Goal: Task Accomplishment & Management: Use online tool/utility

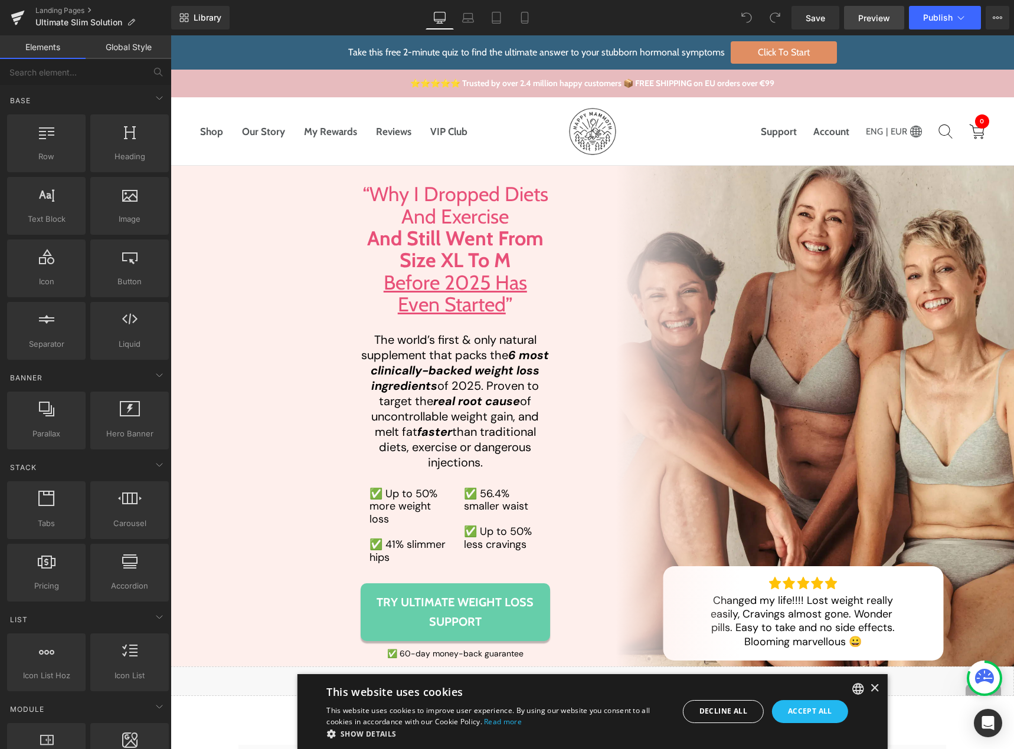
click at [867, 19] on span "Preview" at bounding box center [874, 18] width 32 height 12
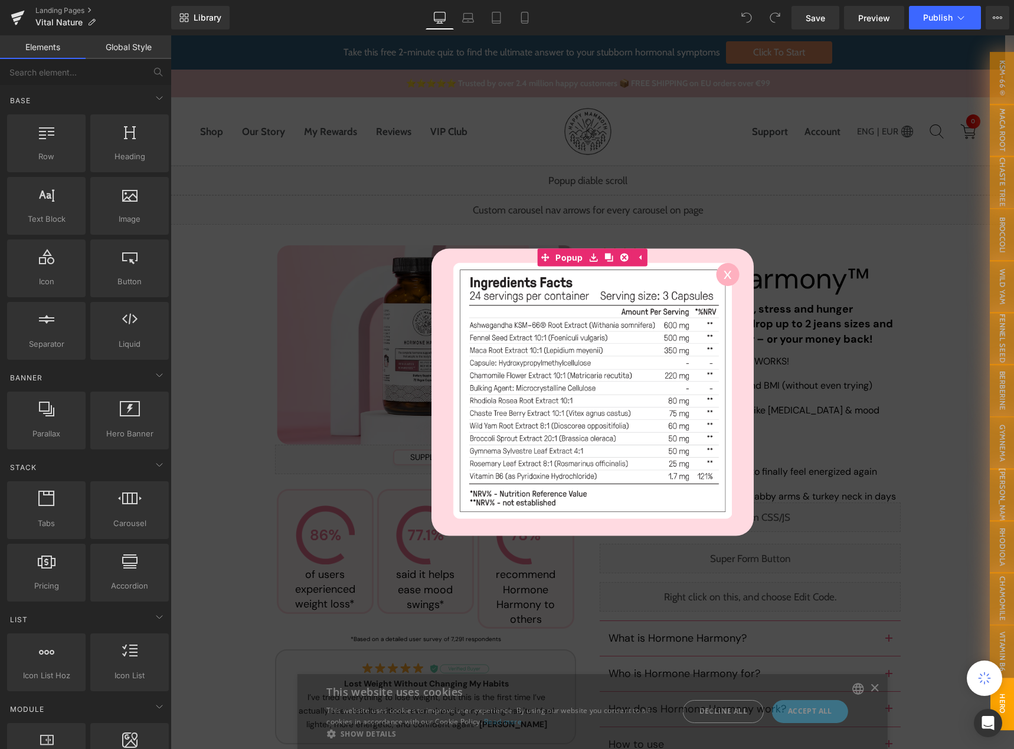
click at [723, 273] on circle at bounding box center [727, 274] width 23 height 23
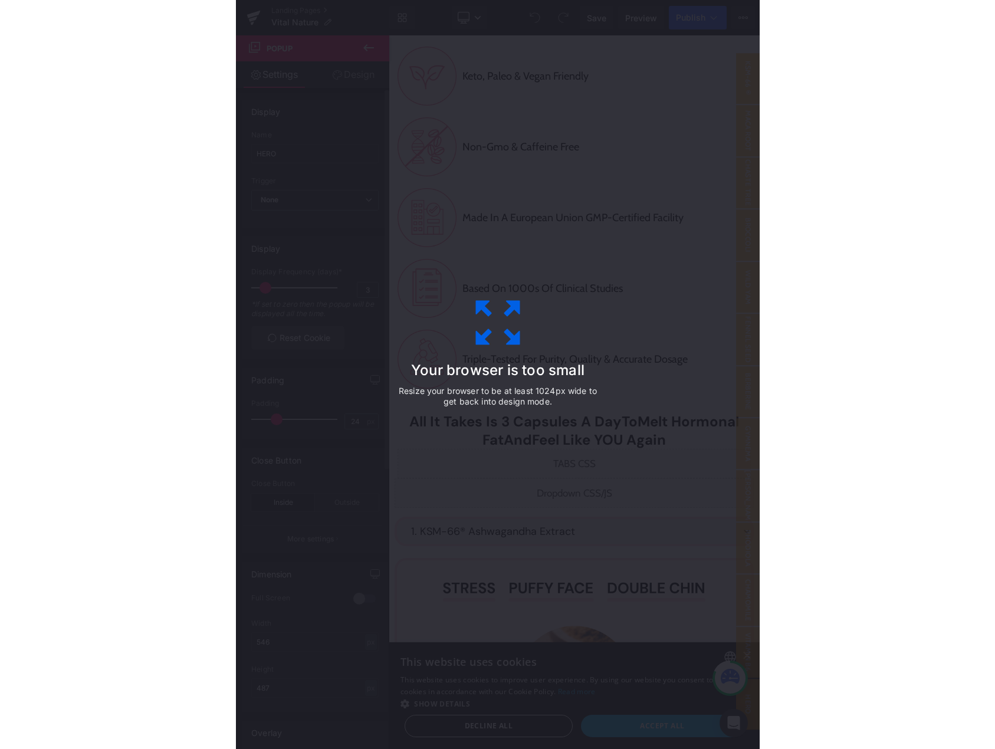
scroll to position [1100, 0]
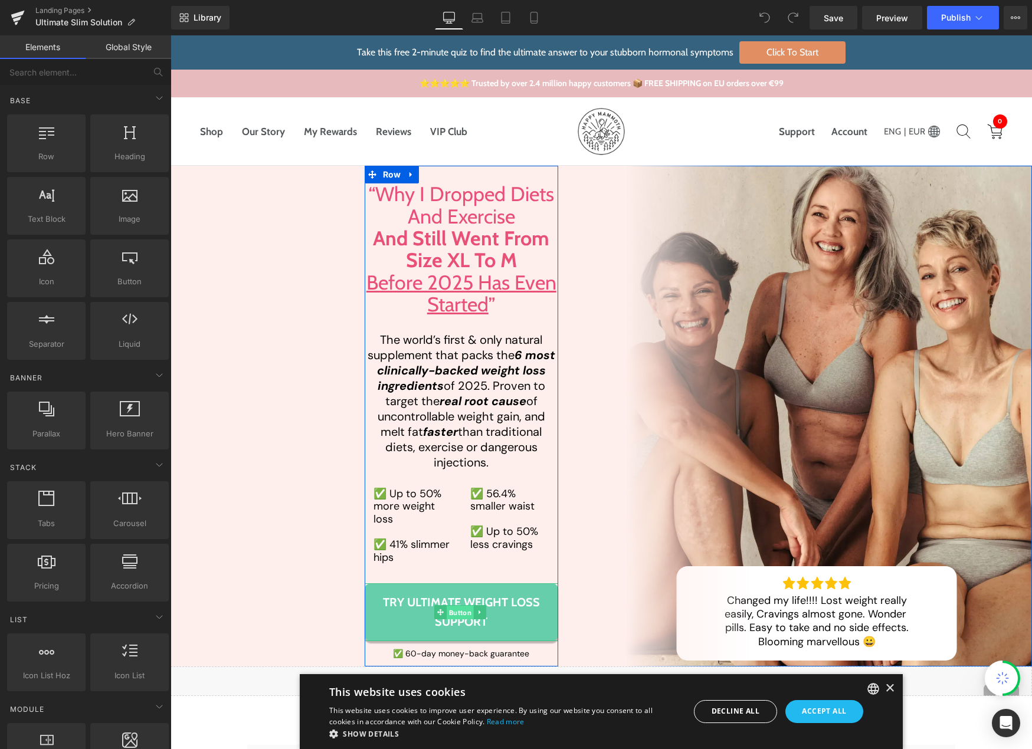
click at [450, 614] on span "Button" at bounding box center [460, 613] width 27 height 14
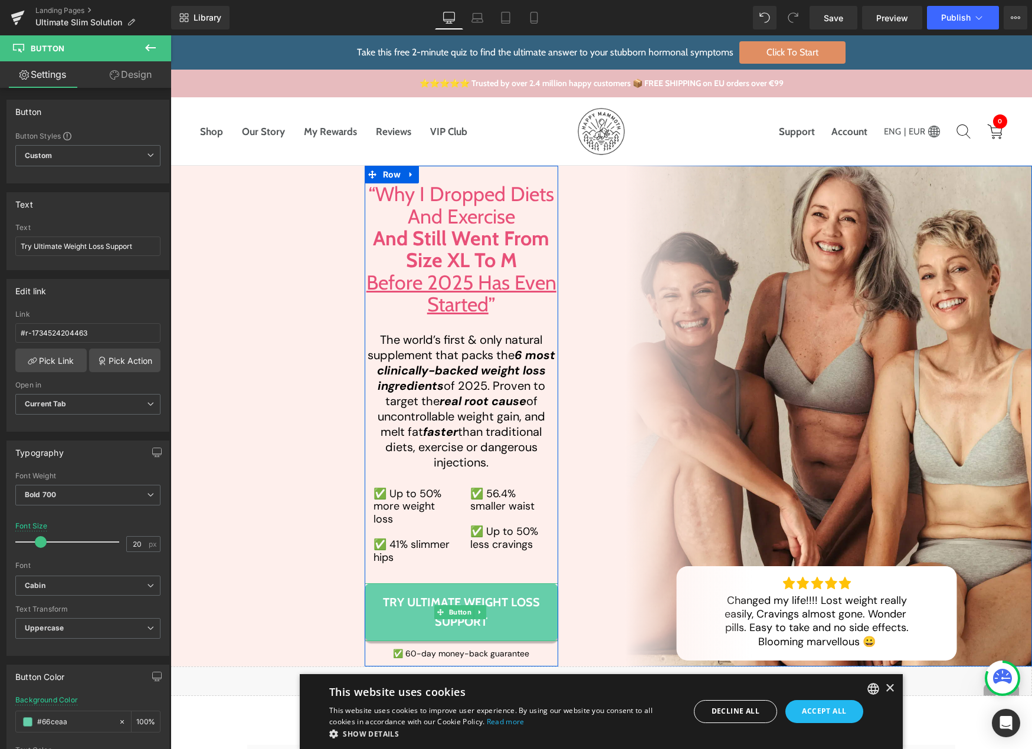
click at [422, 608] on span "Try Ultimate Weight Loss Support" at bounding box center [461, 612] width 171 height 39
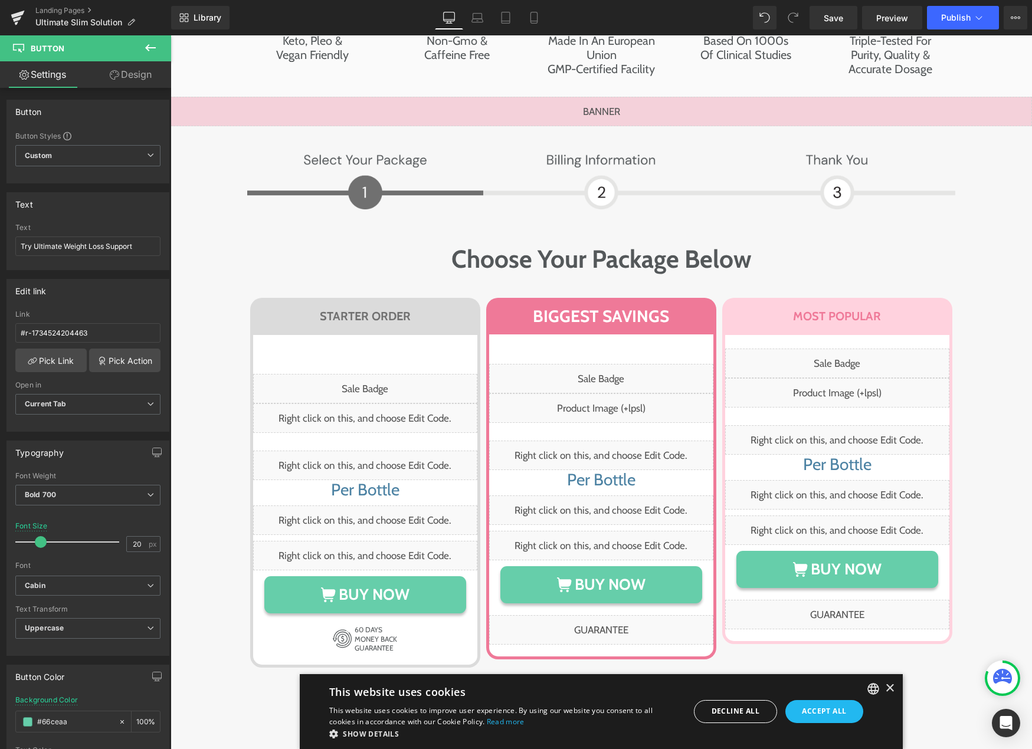
scroll to position [7739, 0]
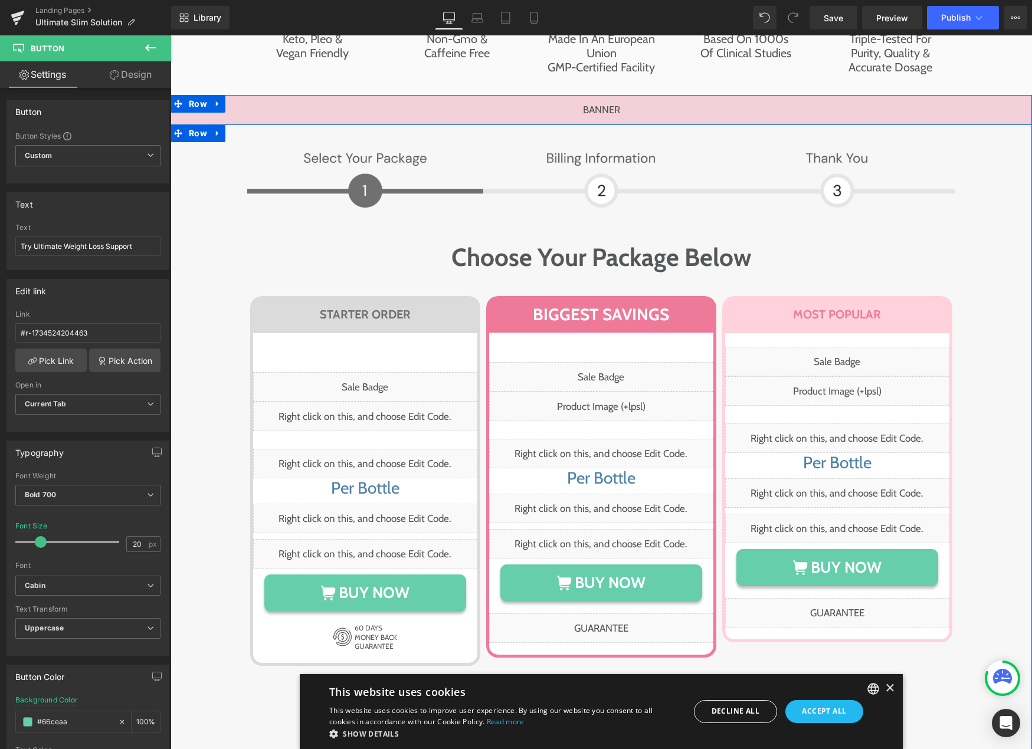
click at [204, 316] on div "Image Image Row Choose Your Package Below Heading Row STARTER ORDER Heading Row…" at bounding box center [601, 456] width 838 height 622
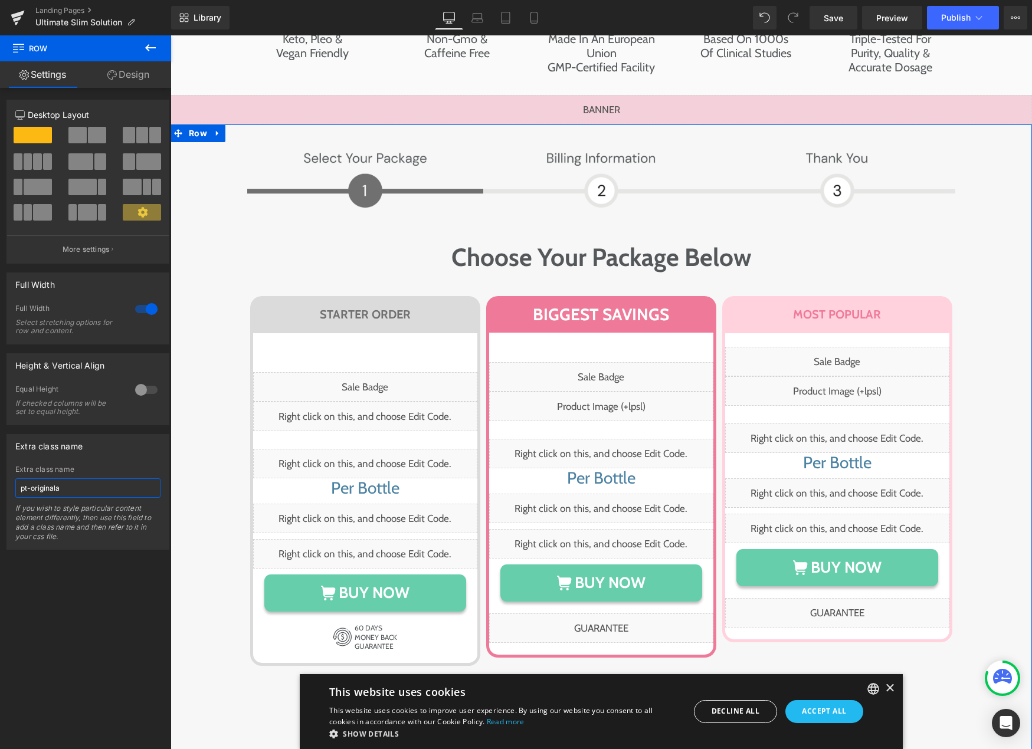
click at [78, 484] on input "pt-originala" at bounding box center [87, 487] width 145 height 19
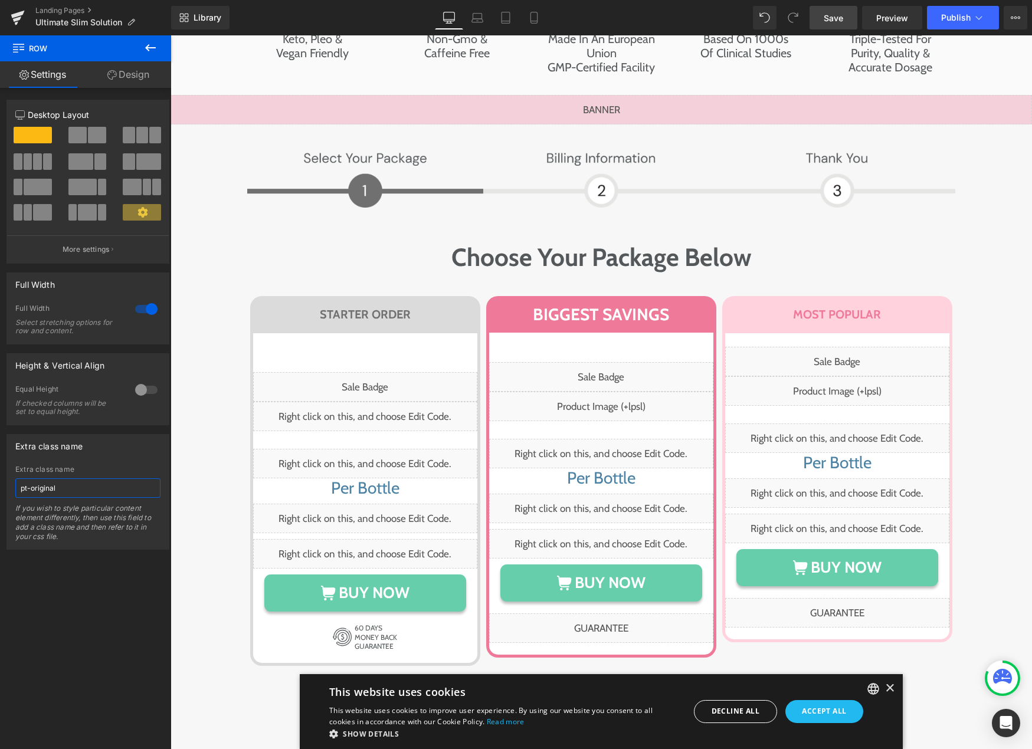
type input "pt-original"
click at [827, 24] on link "Save" at bounding box center [833, 18] width 48 height 24
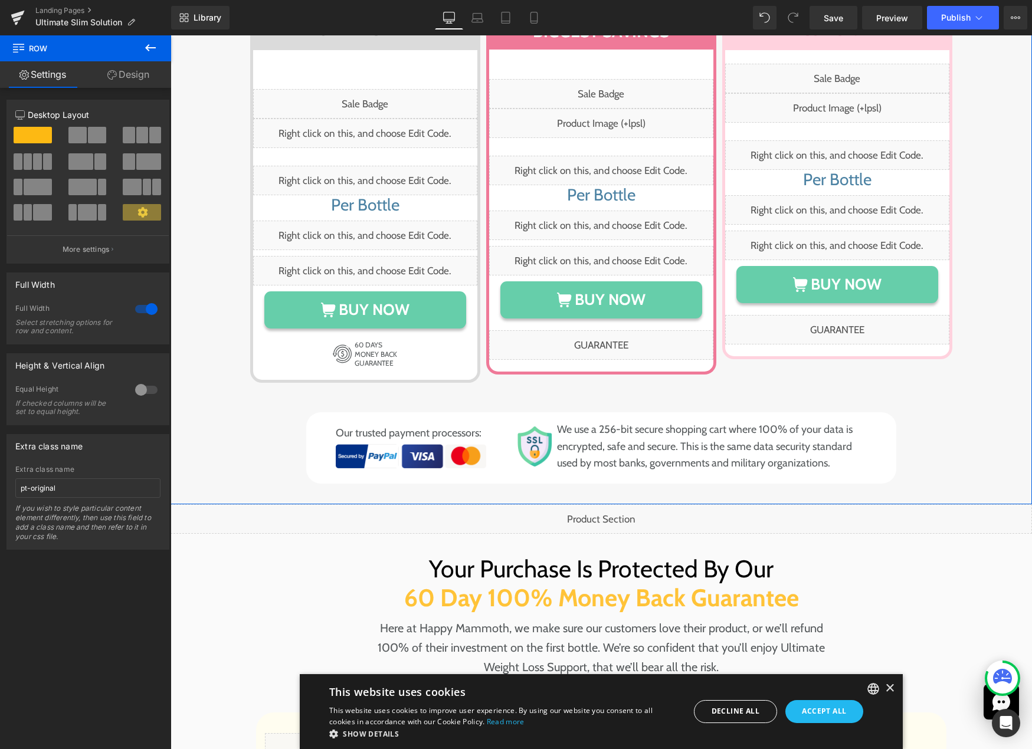
scroll to position [8093, 0]
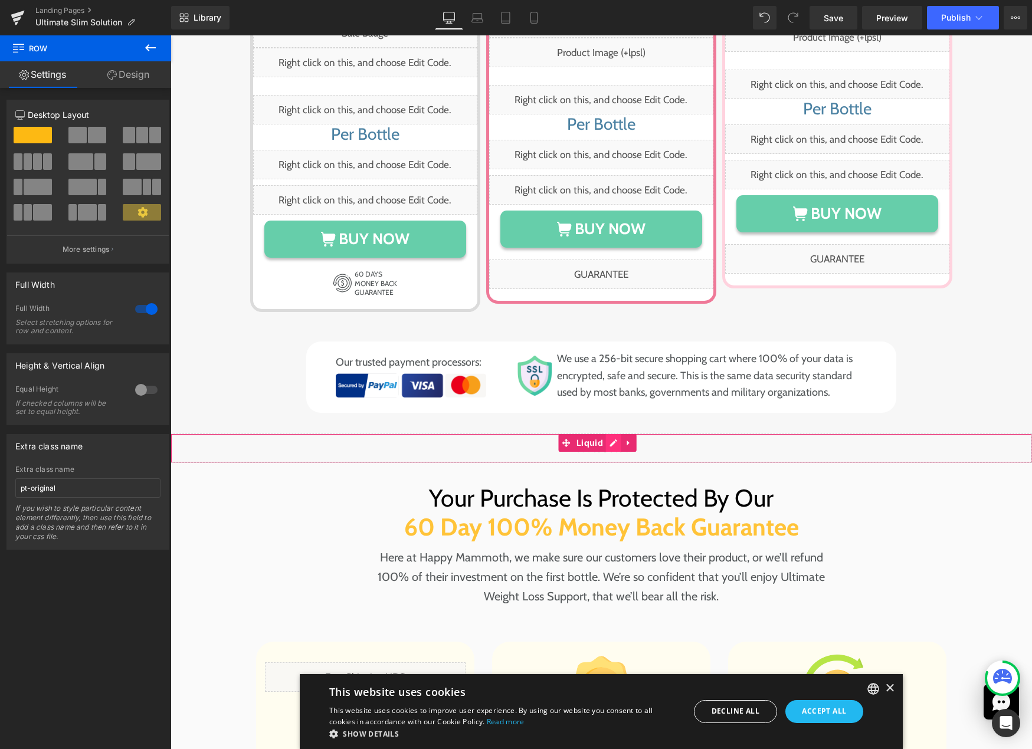
click at [608, 434] on div "Liquid" at bounding box center [601, 449] width 861 height 30
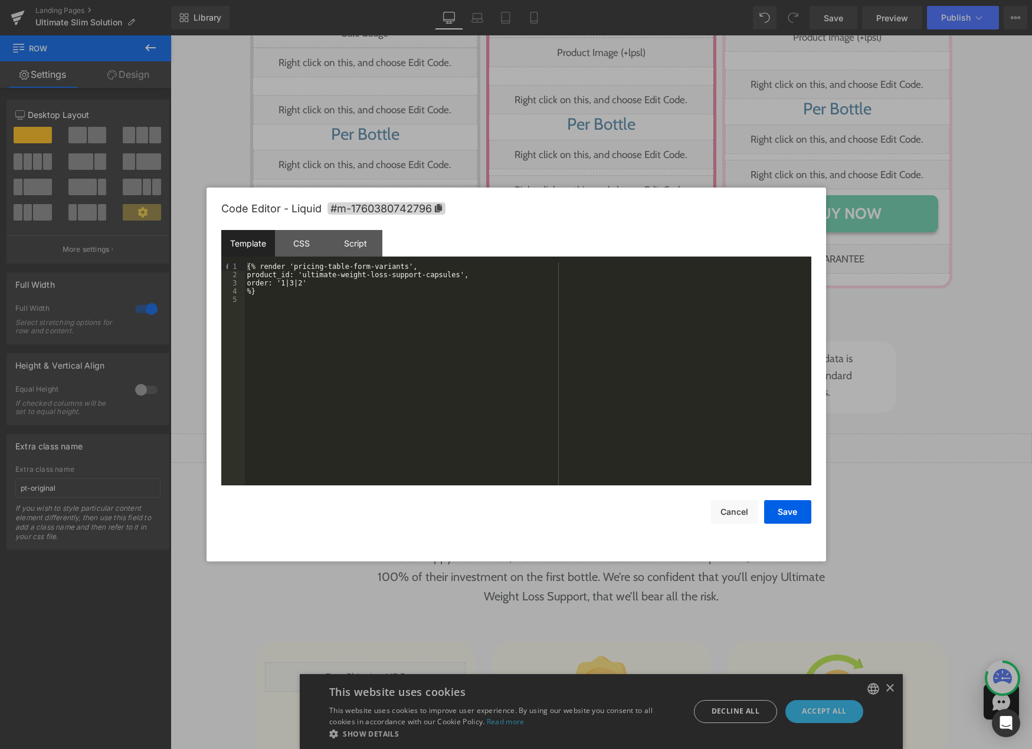
click at [392, 325] on div "{% render 'pricing-table-form-variants', product_id: 'ultimate-weight-loss-supp…" at bounding box center [528, 383] width 566 height 240
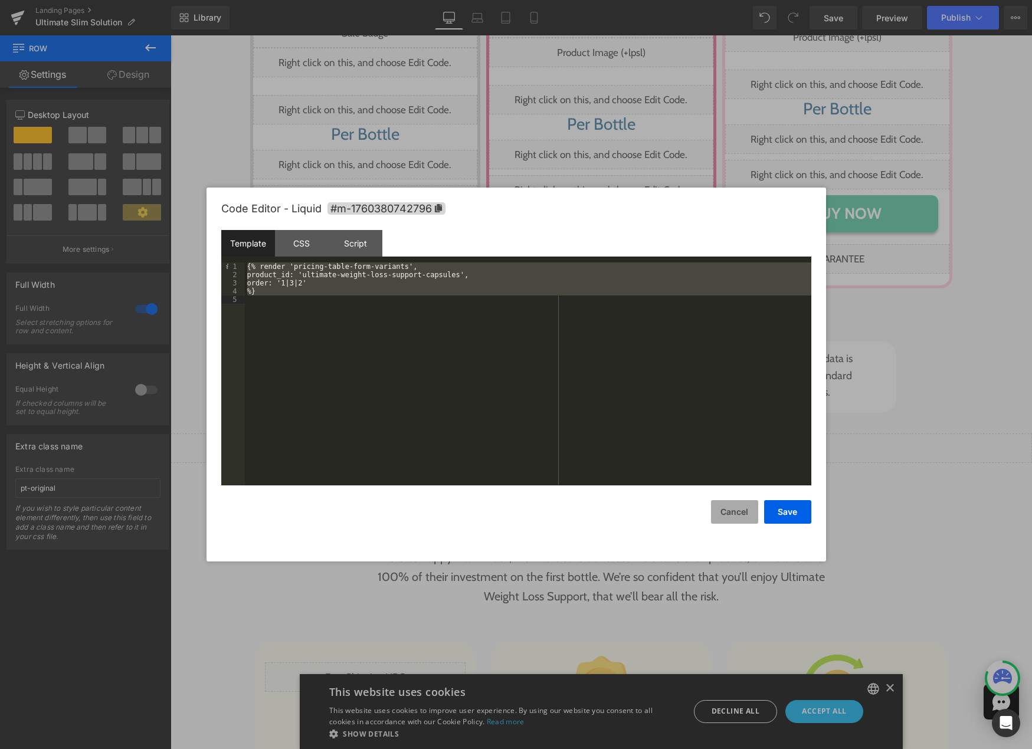
click at [736, 518] on button "Cancel" at bounding box center [734, 512] width 47 height 24
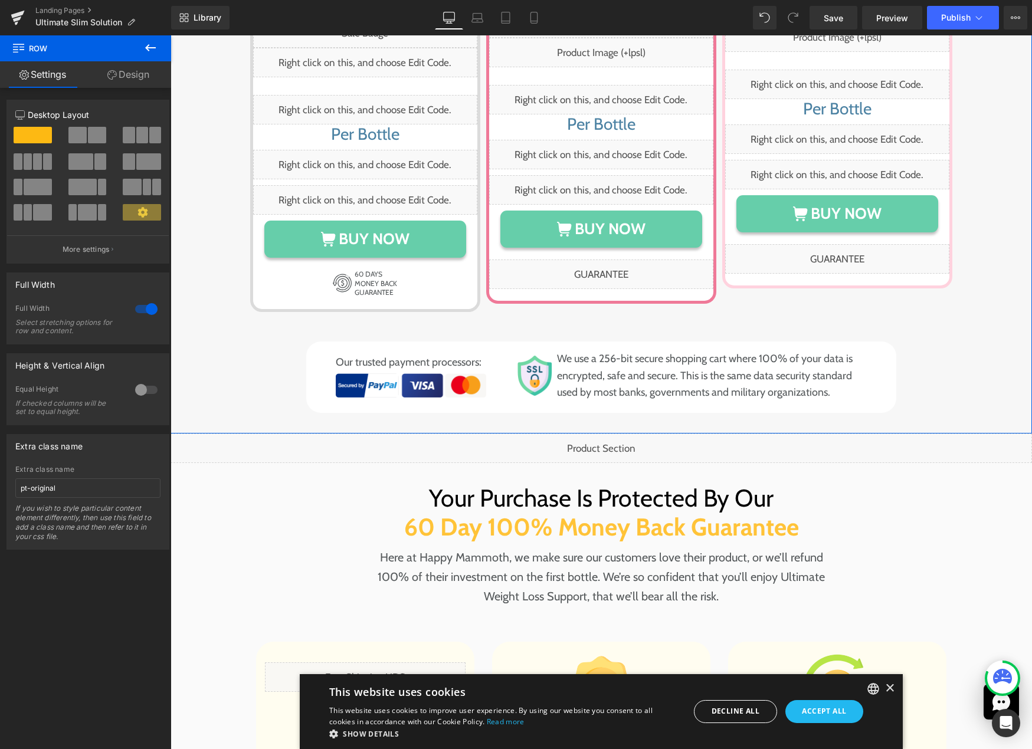
click at [210, 159] on div "Image Image Row Choose Your Package Below Heading Row STARTER ORDER Heading Row…" at bounding box center [601, 102] width 838 height 622
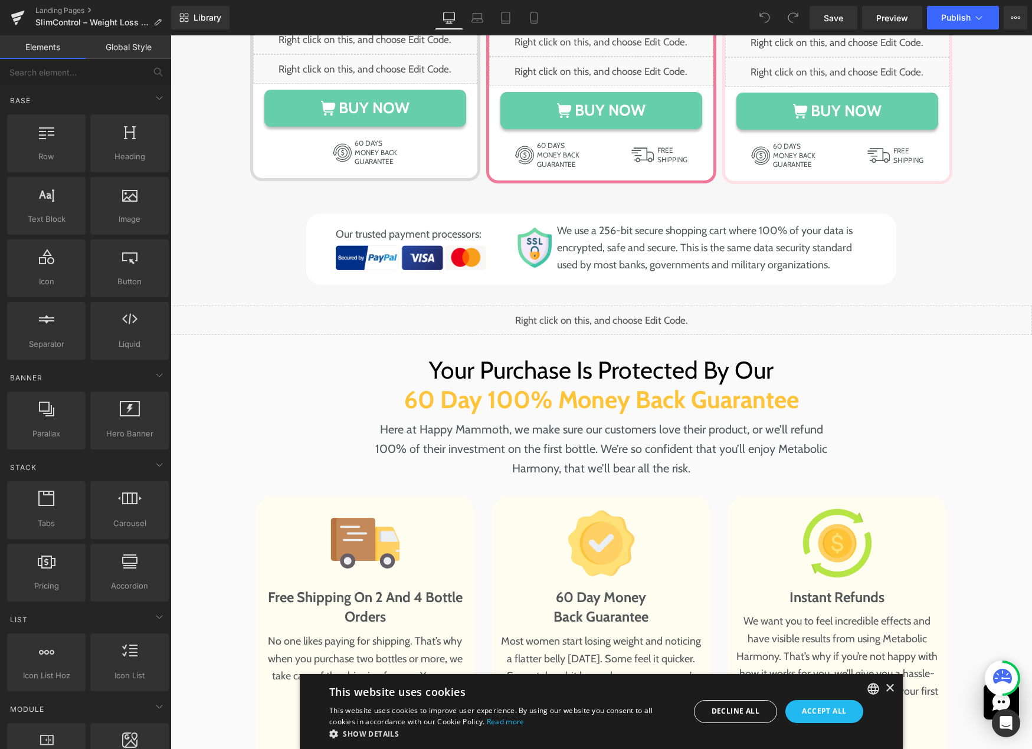
scroll to position [8134, 0]
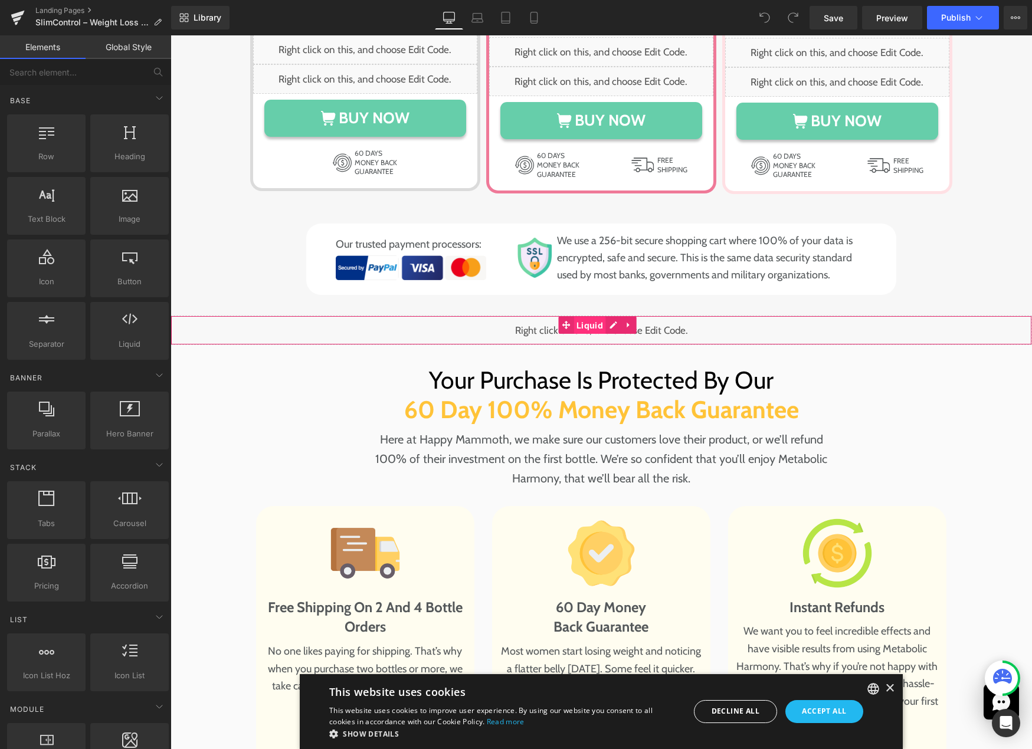
click at [588, 317] on span "Liquid" at bounding box center [589, 326] width 32 height 18
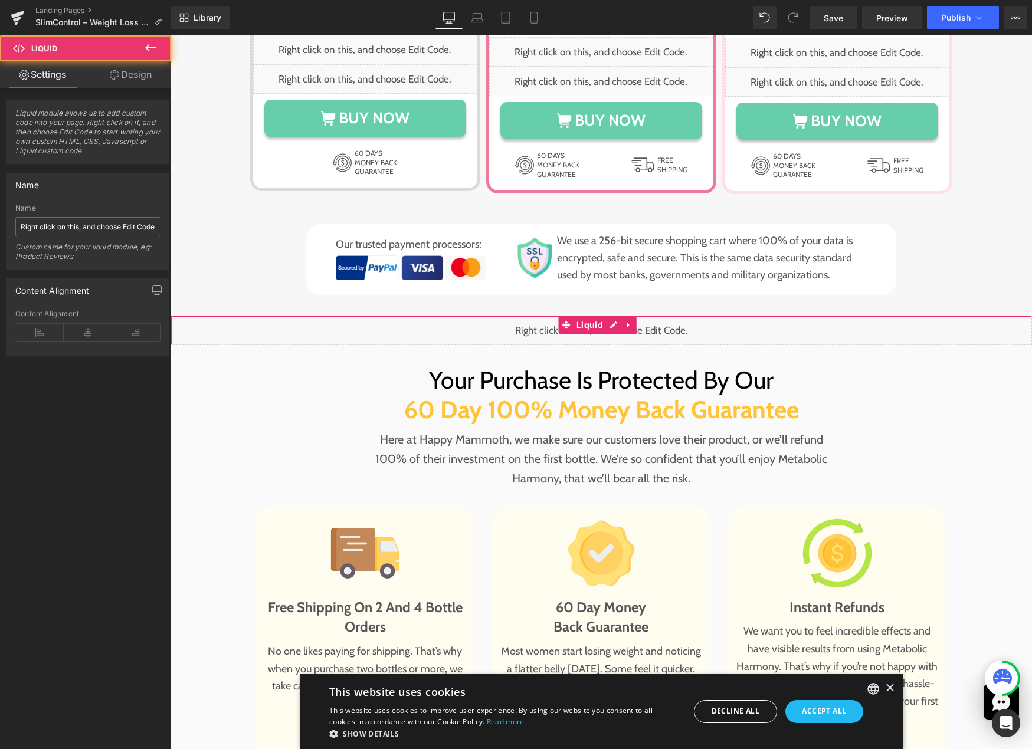
click at [104, 223] on input "Right click on this, and choose Edit Code." at bounding box center [87, 226] width 145 height 19
click at [607, 316] on div "Liquid" at bounding box center [601, 331] width 861 height 30
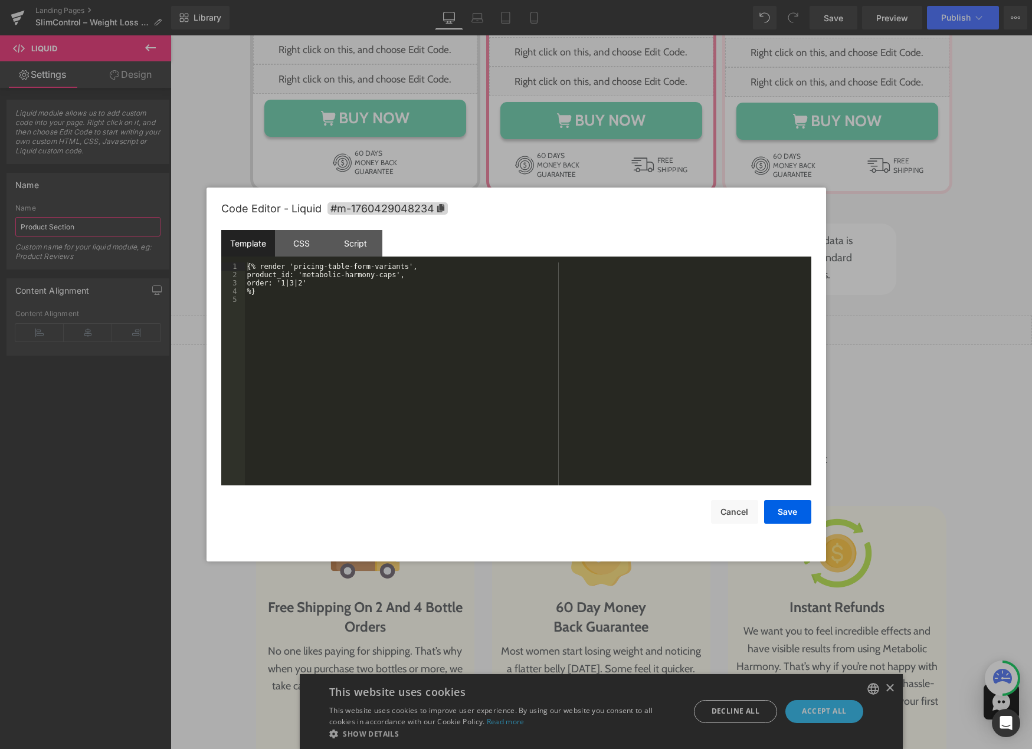
type input "Product Section"
click at [388, 313] on div "{% render 'pricing-table-form-variants', product_id: 'metabolic-harmony-caps', …" at bounding box center [528, 383] width 566 height 240
drag, startPoint x: 306, startPoint y: 274, endPoint x: 413, endPoint y: 276, distance: 107.4
click at [413, 276] on div "{% render 'pricing-table-form-variants', product_id: 'metabolic-harmony-caps', …" at bounding box center [530, 383] width 562 height 240
drag, startPoint x: 305, startPoint y: 309, endPoint x: 488, endPoint y: 310, distance: 182.9
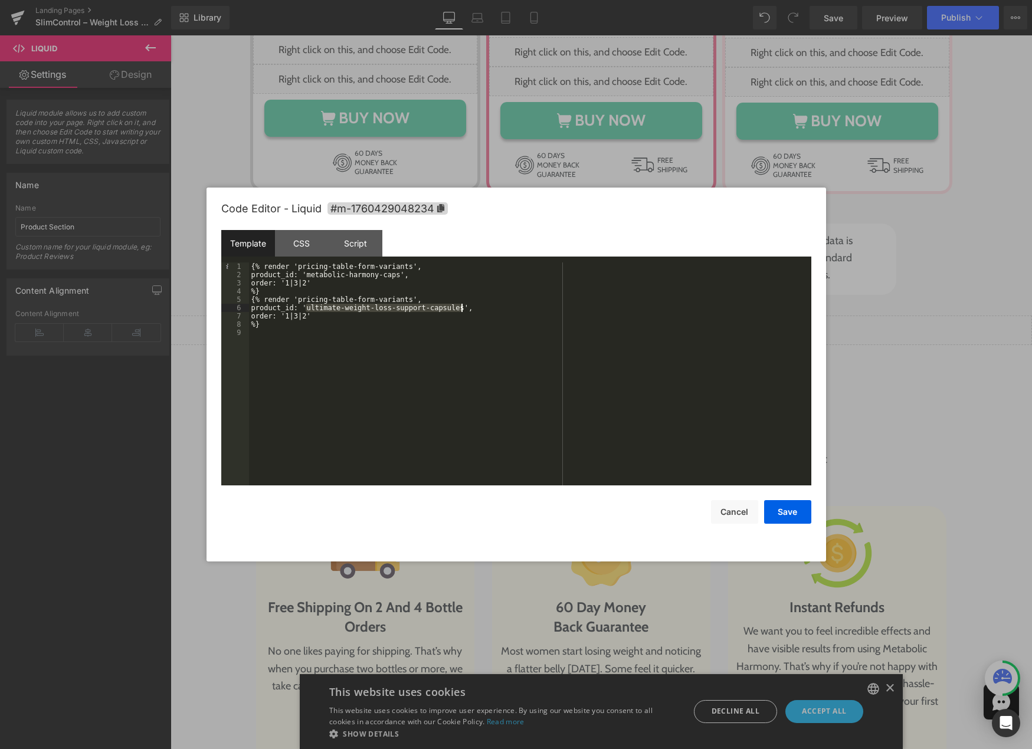
click at [488, 310] on div "{% render 'pricing-table-form-variants', product_id: 'metabolic-harmony-caps', …" at bounding box center [530, 383] width 562 height 240
drag, startPoint x: 266, startPoint y: 293, endPoint x: 232, endPoint y: 268, distance: 42.6
click at [232, 268] on pre "1 2 3 4 5 6 7 8 9 {% render 'pricing-table-form-variants', product_id: 'metabol…" at bounding box center [516, 374] width 590 height 223
click at [778, 513] on button "Save" at bounding box center [787, 512] width 47 height 24
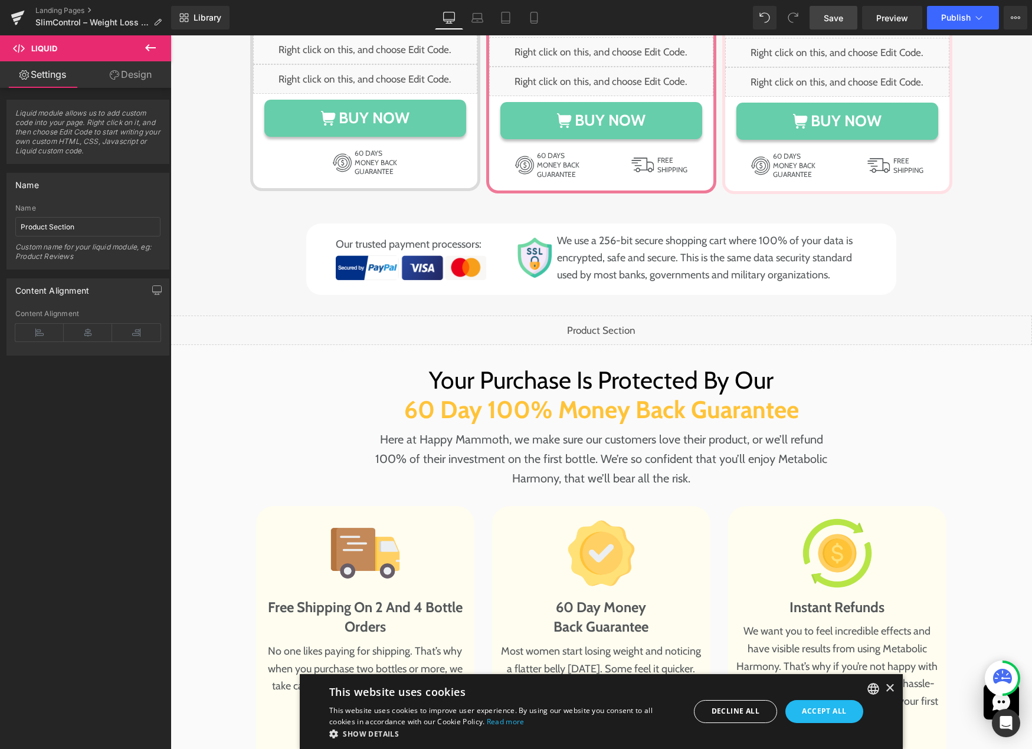
click at [828, 21] on span "Save" at bounding box center [833, 18] width 19 height 12
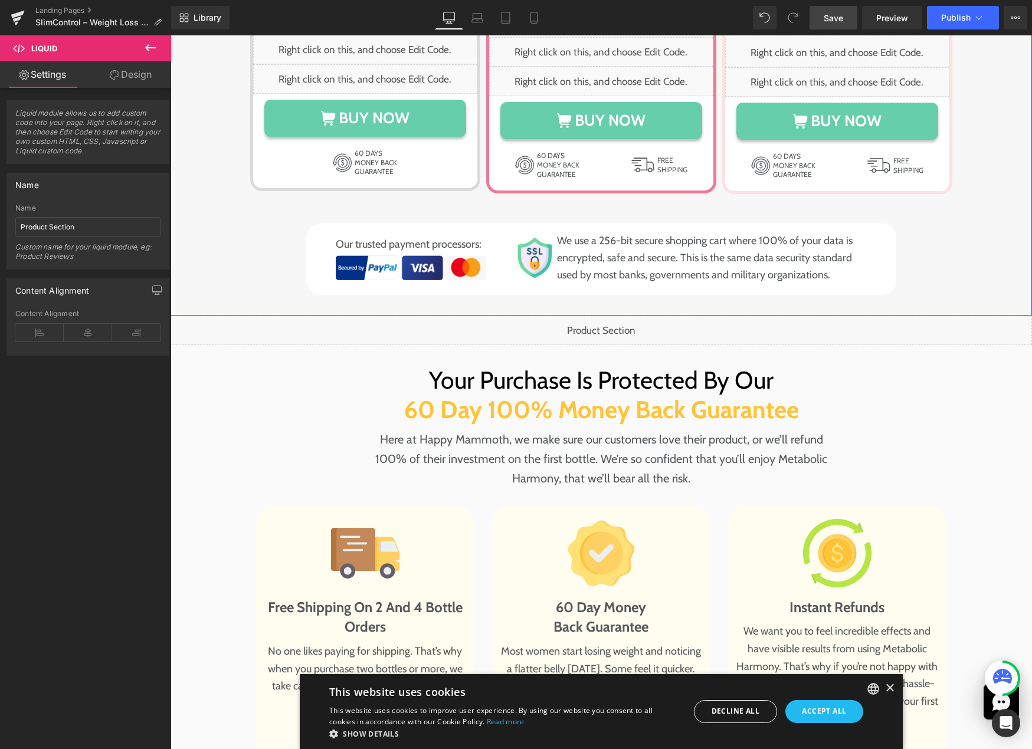
click at [199, 127] on div "Image Image Row Choose Your Package Below Heading Row STARTER ORDER Heading Row…" at bounding box center [601, 0] width 838 height 589
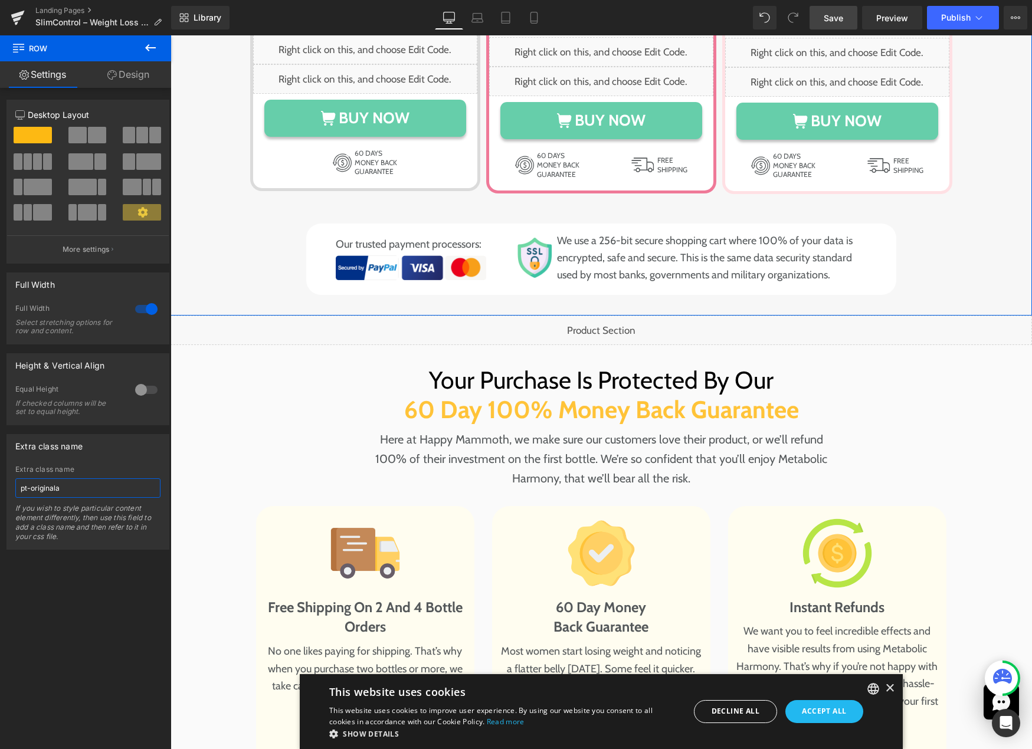
click at [88, 483] on input "pt-originala" at bounding box center [87, 487] width 145 height 19
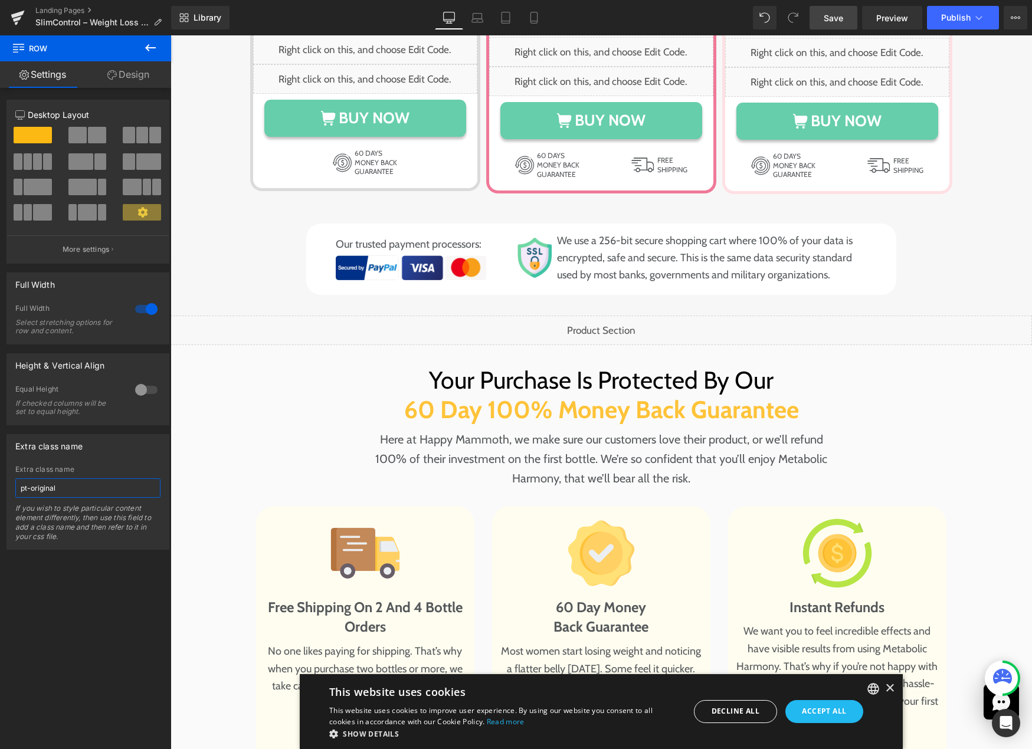
type input "pt-original"
click at [837, 14] on span "Save" at bounding box center [833, 18] width 19 height 12
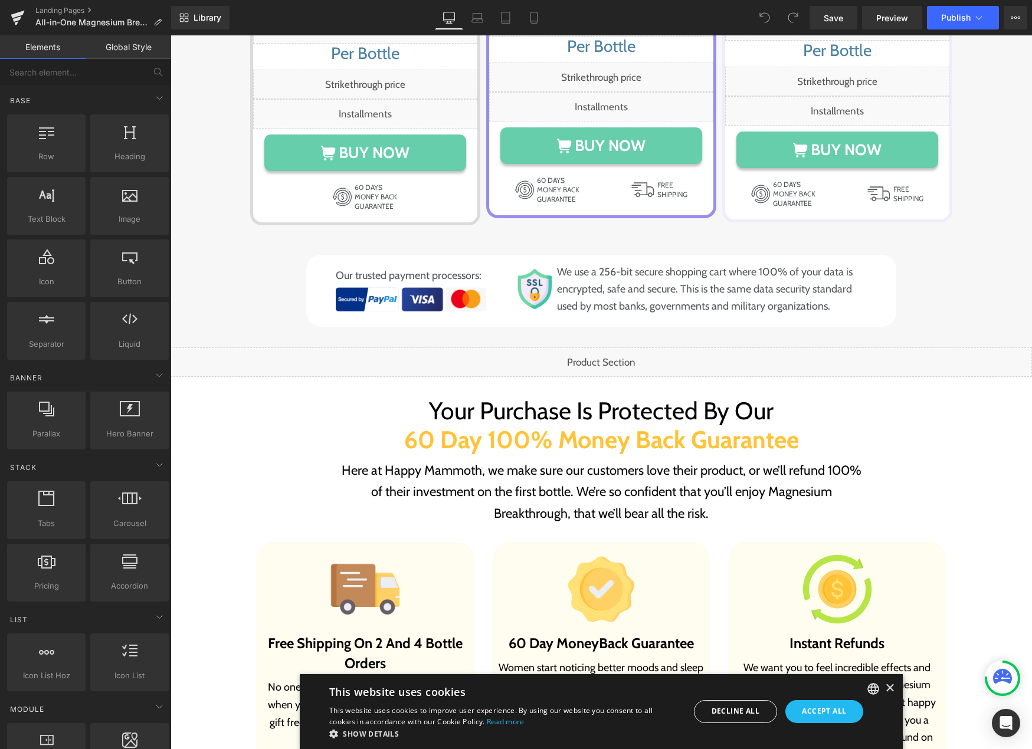
scroll to position [7238, 0]
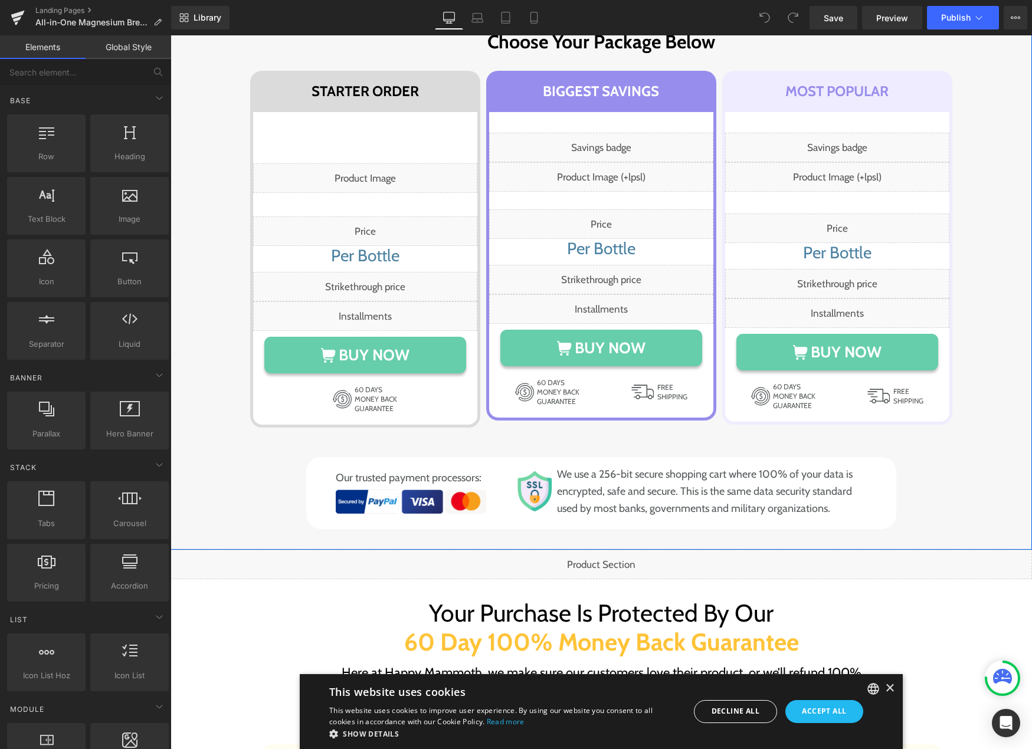
click at [209, 326] on div "Image Image Row Choose Your Package Below Heading Row STARTER ORDER Heading Row…" at bounding box center [601, 247] width 838 height 563
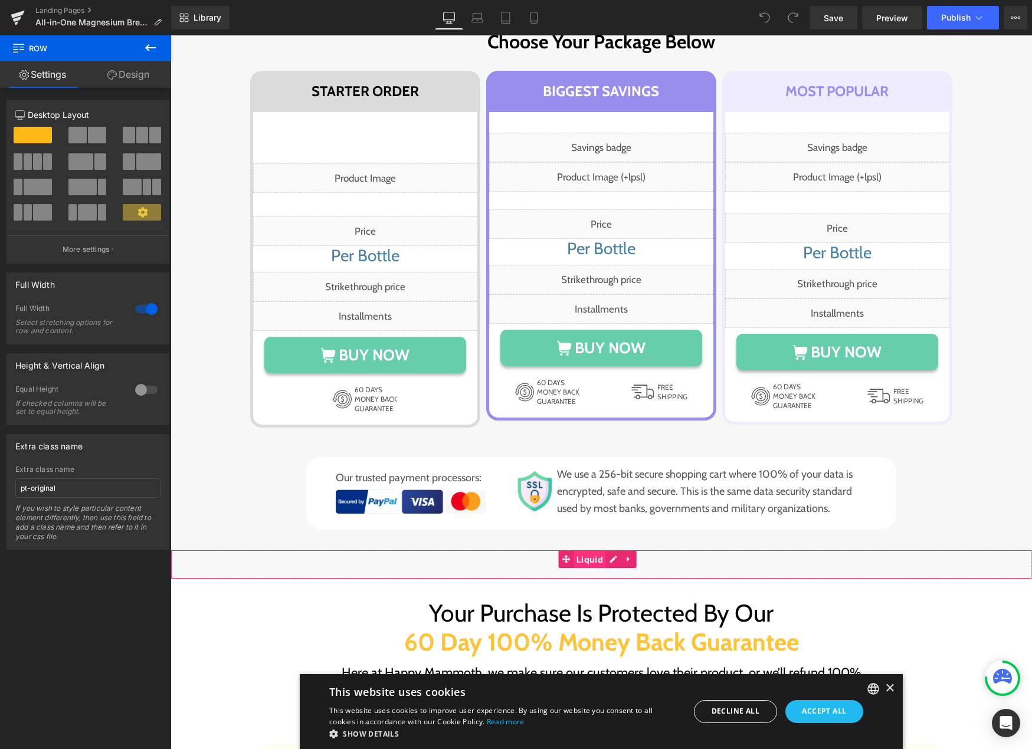
click at [599, 551] on span "Liquid" at bounding box center [589, 560] width 32 height 18
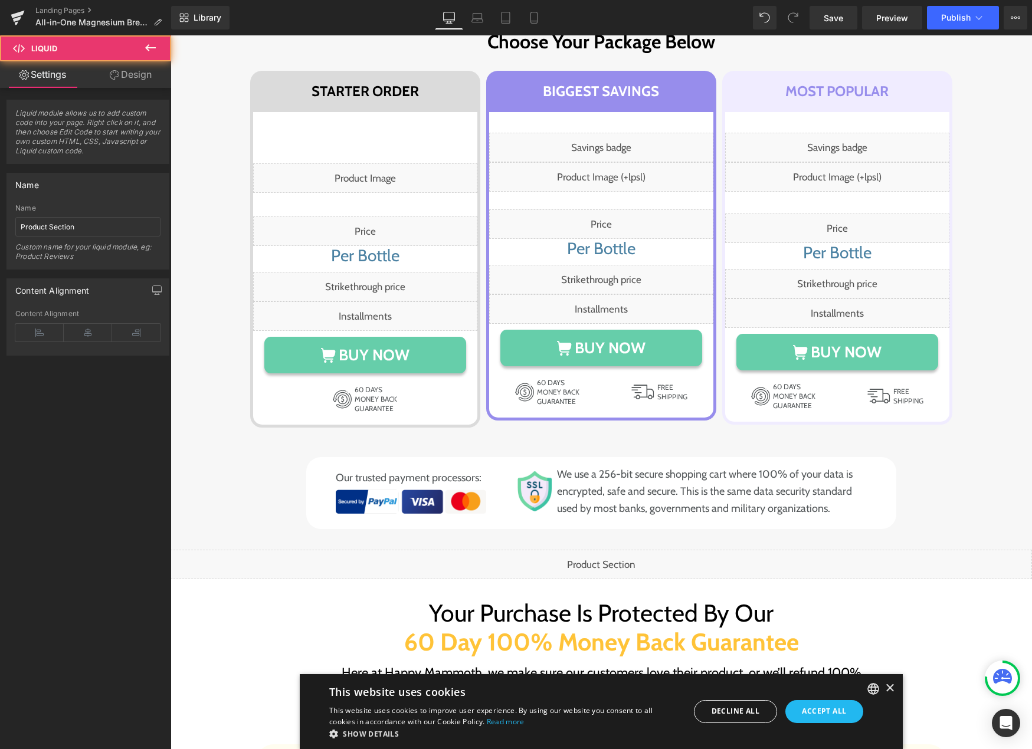
click at [607, 550] on div "Liquid" at bounding box center [601, 565] width 861 height 30
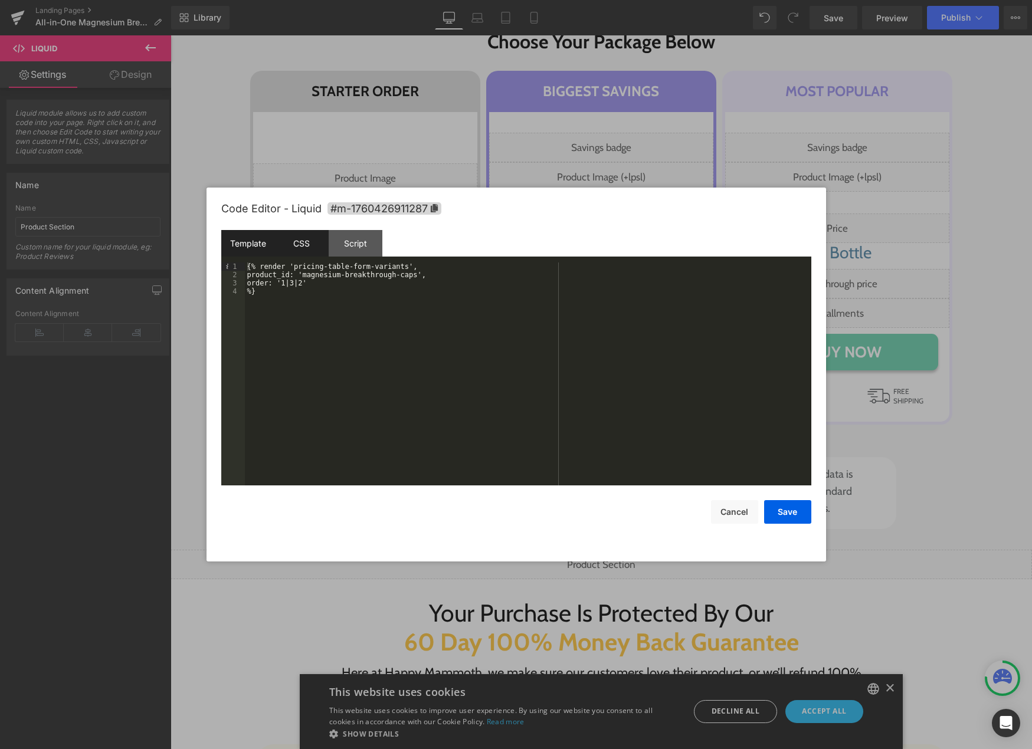
click at [301, 246] on div "CSS" at bounding box center [302, 243] width 54 height 27
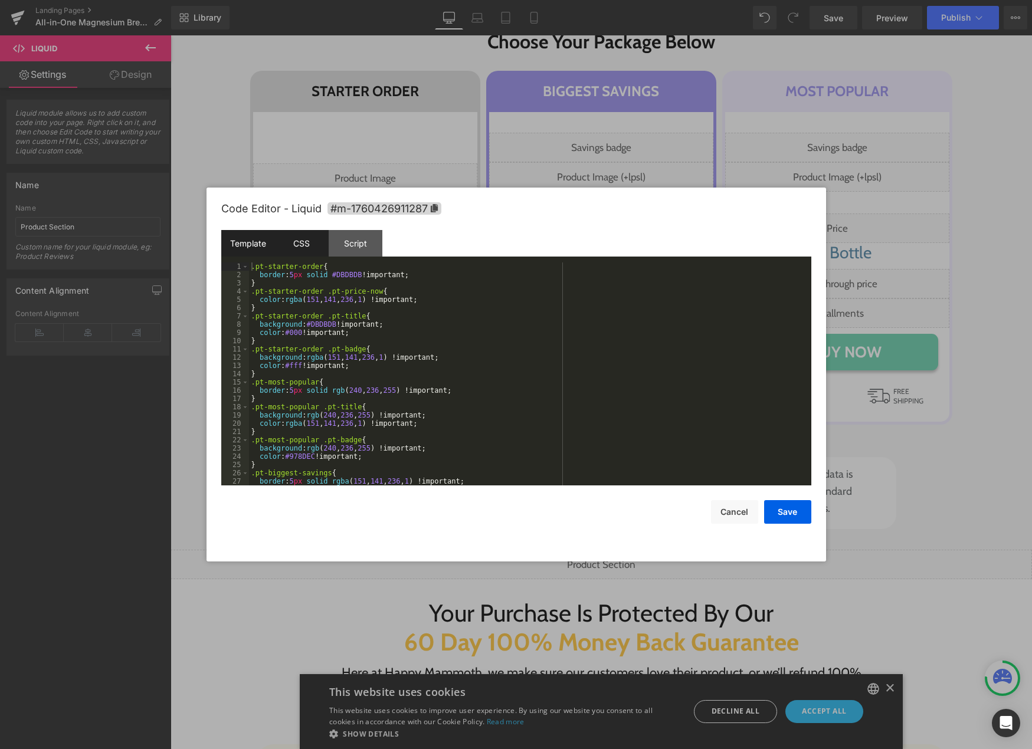
click at [248, 245] on div "Template" at bounding box center [248, 243] width 54 height 27
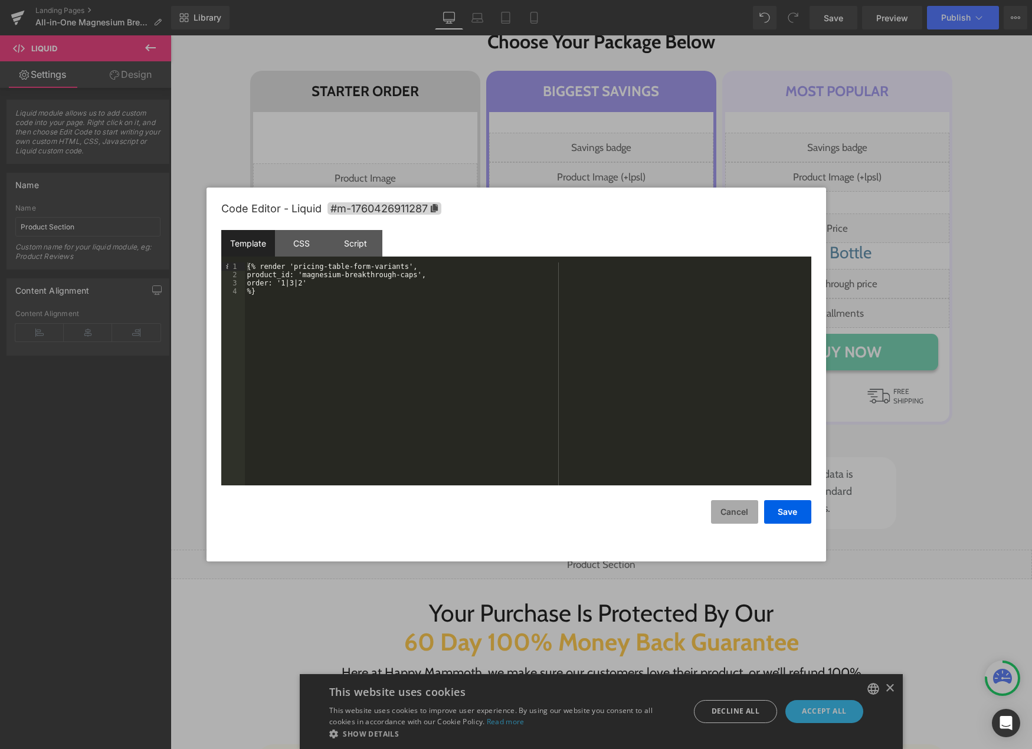
click at [722, 510] on button "Cancel" at bounding box center [734, 512] width 47 height 24
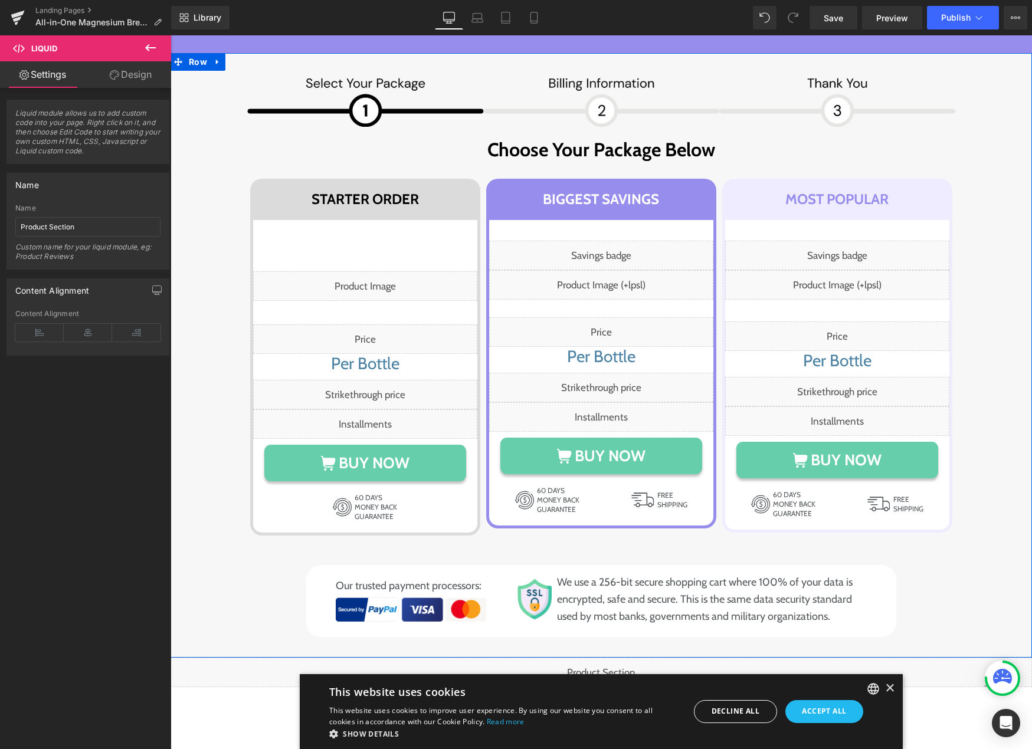
scroll to position [7120, 0]
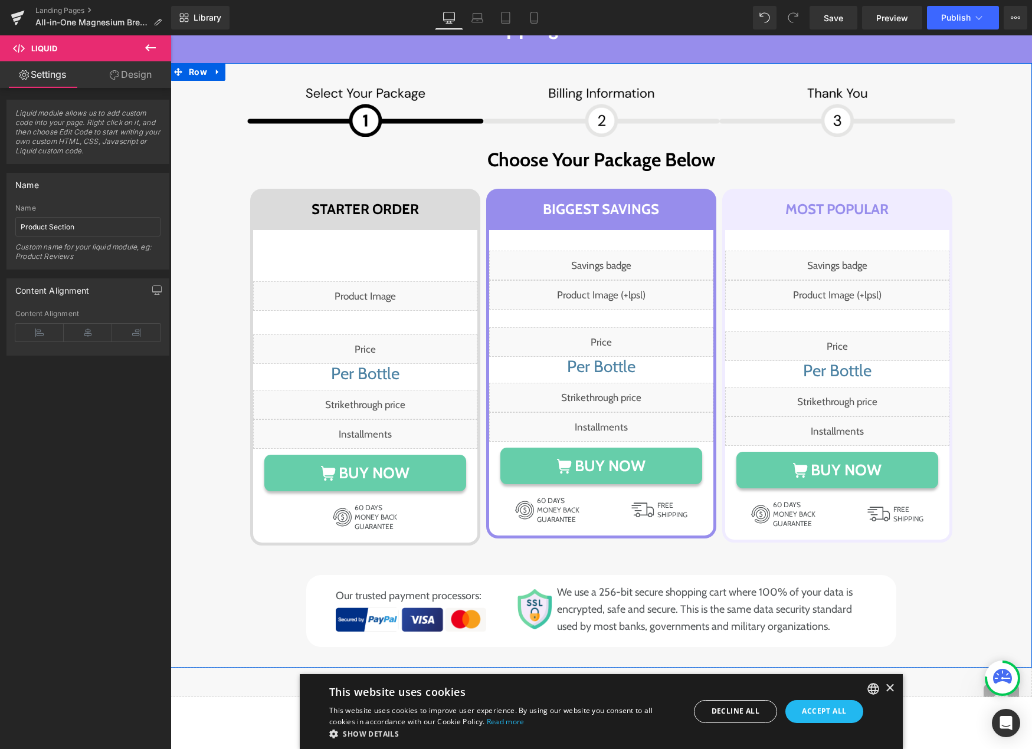
click at [201, 281] on div "Image Image Row Choose Your Package Below Heading Row STARTER ORDER Heading Row…" at bounding box center [601, 365] width 838 height 563
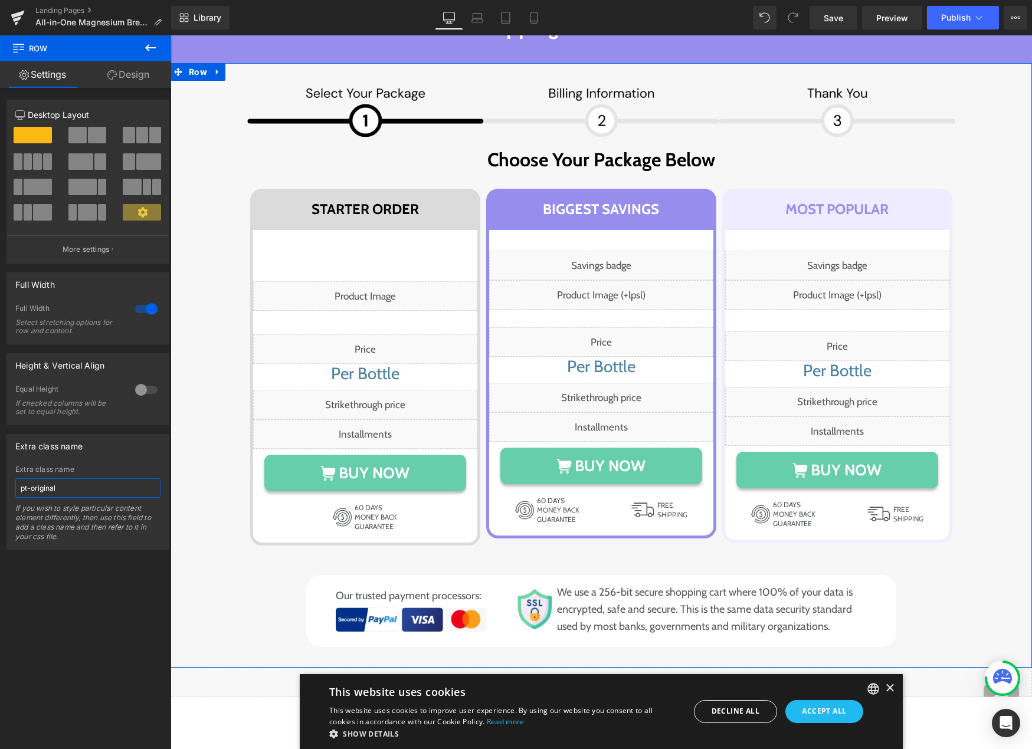
click at [87, 492] on input "pt-original" at bounding box center [87, 487] width 145 height 19
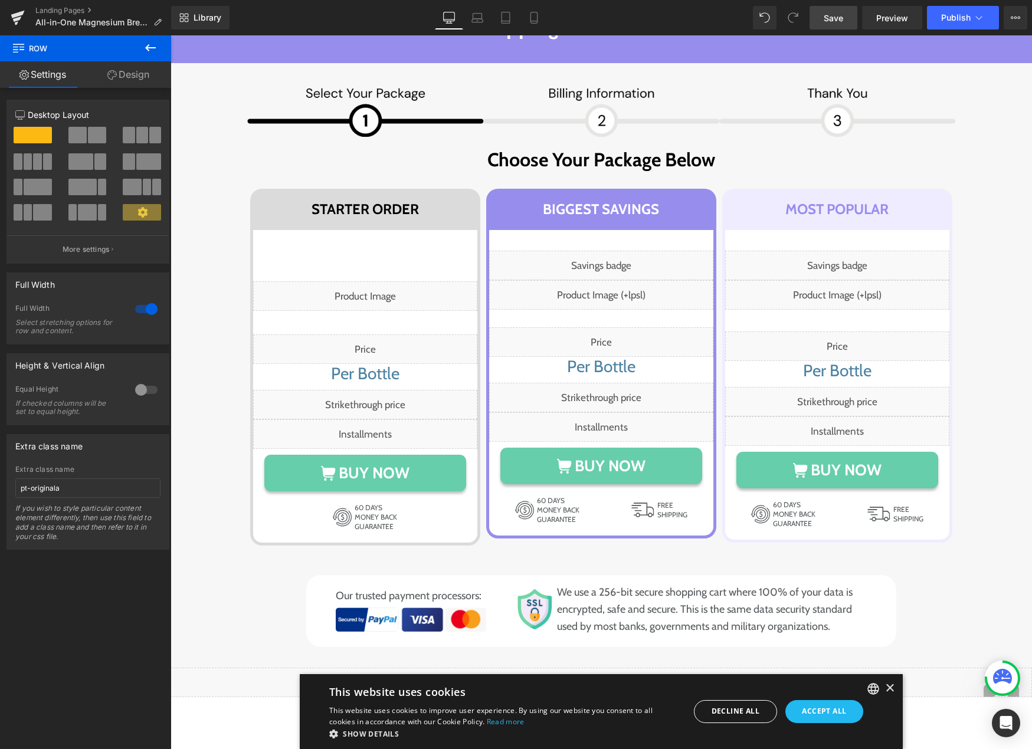
click at [821, 18] on link "Save" at bounding box center [833, 18] width 48 height 24
click at [838, 24] on span "Save" at bounding box center [833, 18] width 19 height 12
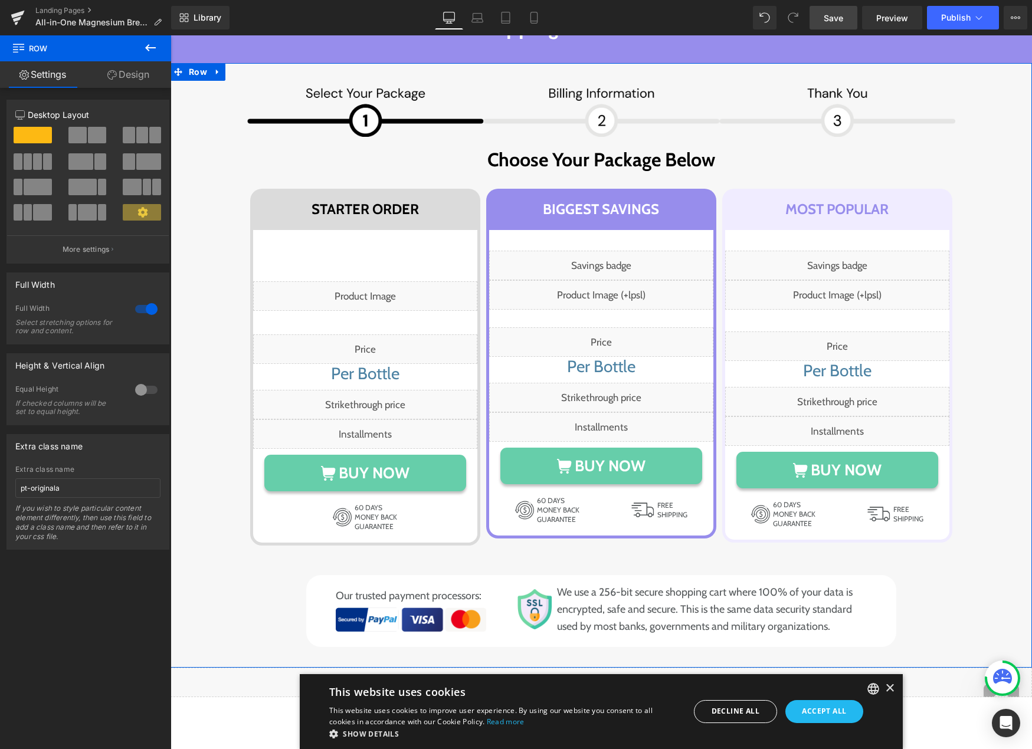
click at [198, 304] on div "Image Image Row Choose Your Package Below Heading Row STARTER ORDER Heading Row…" at bounding box center [601, 365] width 838 height 563
click at [72, 486] on input "pt-originala" at bounding box center [87, 487] width 145 height 19
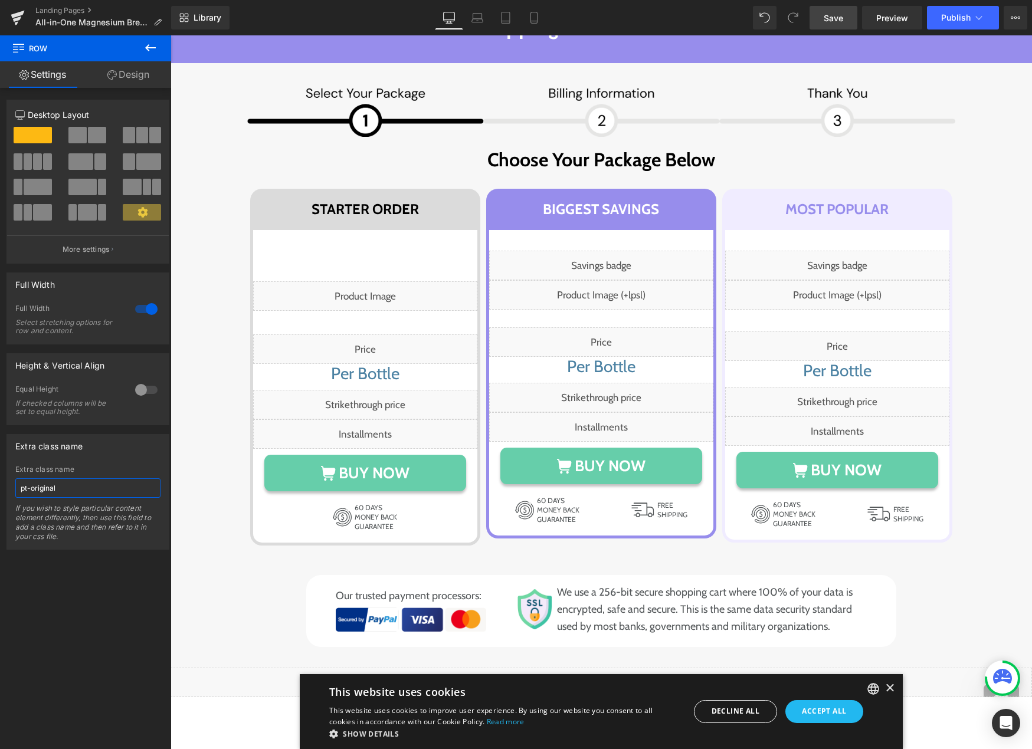
type input "pt-original"
click at [825, 25] on link "Save" at bounding box center [833, 18] width 48 height 24
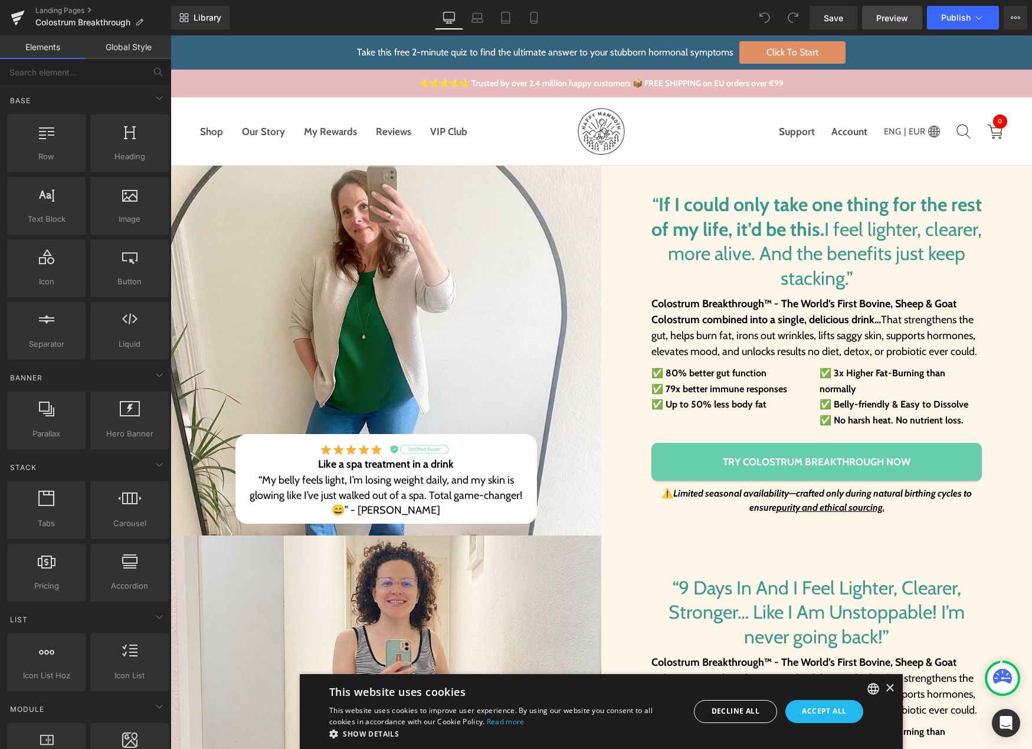
click at [883, 16] on span "Preview" at bounding box center [892, 18] width 32 height 12
click at [902, 14] on span "Preview" at bounding box center [892, 18] width 32 height 12
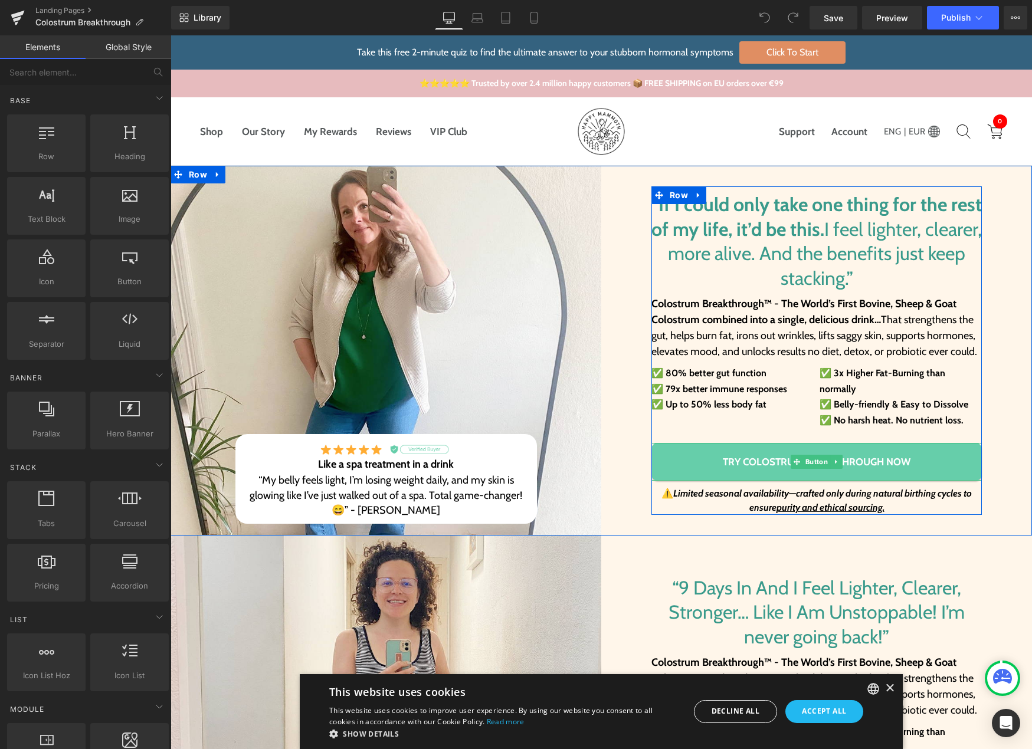
drag, startPoint x: 661, startPoint y: 454, endPoint x: 673, endPoint y: 440, distance: 18.5
click at [662, 454] on link "TRY COLOSTRUM BREAKTHROUGH NOW" at bounding box center [816, 462] width 330 height 38
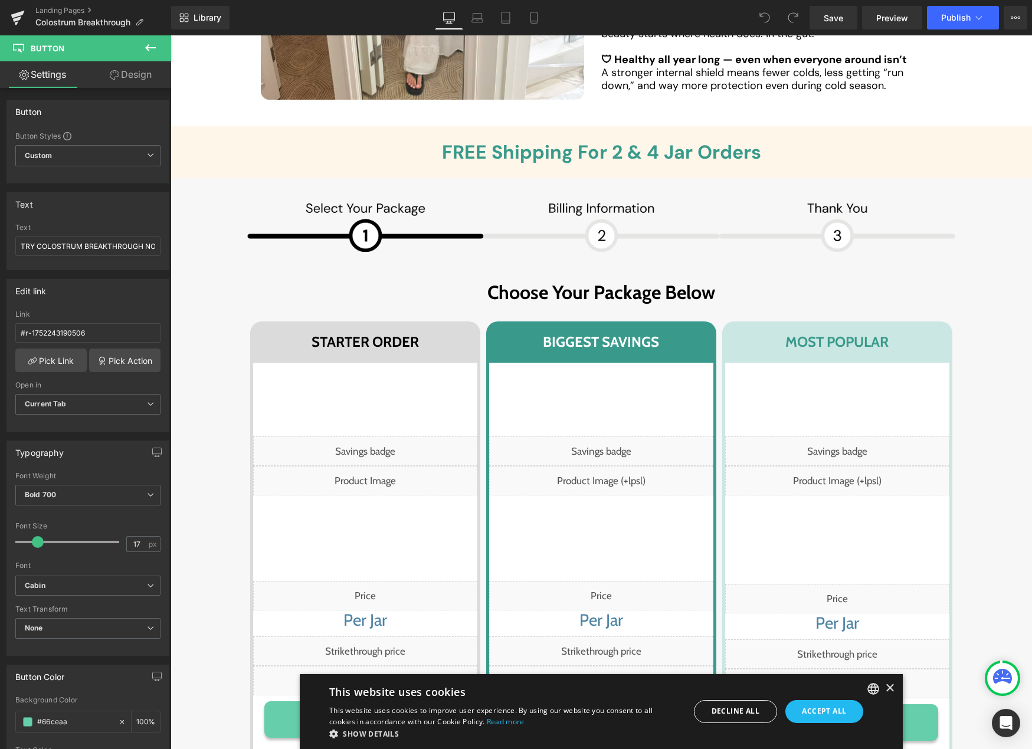
scroll to position [6675, 0]
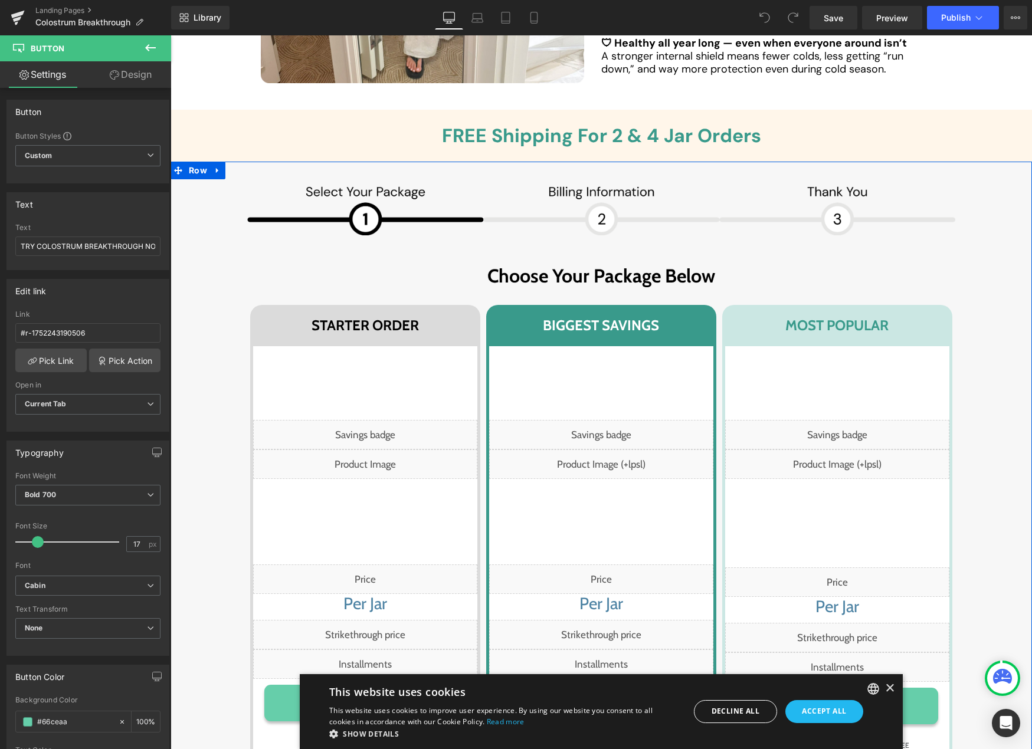
click at [192, 346] on div "Image Image Row Choose Your Package Below Heading Row STARTER ORDER Heading Row…" at bounding box center [601, 531] width 838 height 698
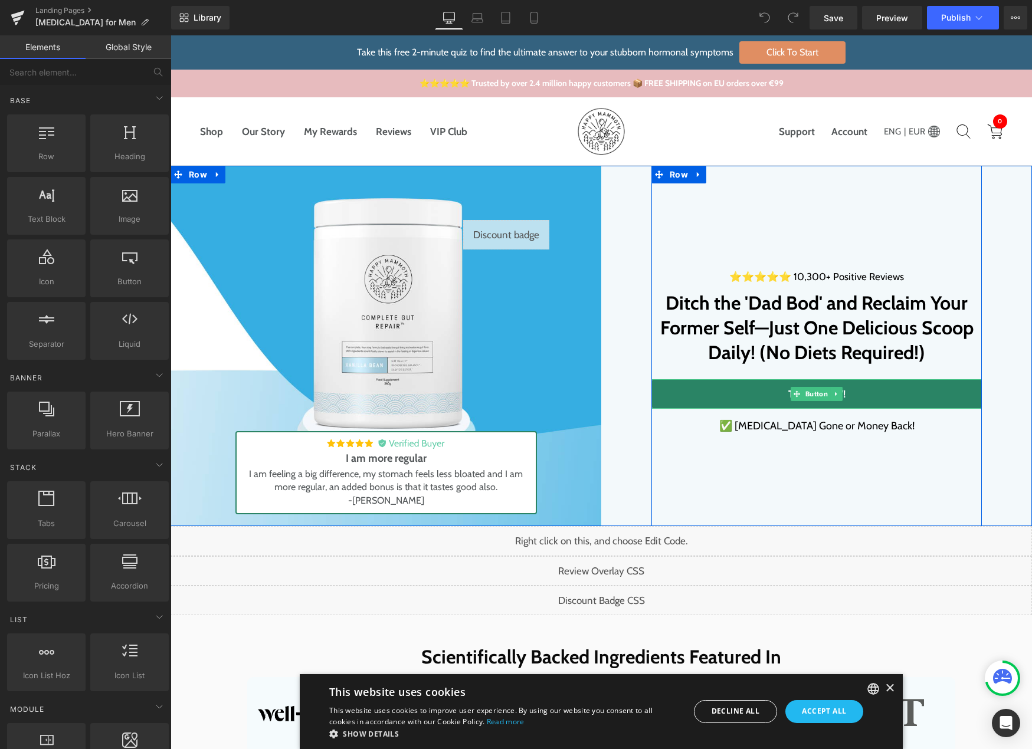
click at [694, 389] on link "TRY IT NOW!" at bounding box center [816, 394] width 330 height 30
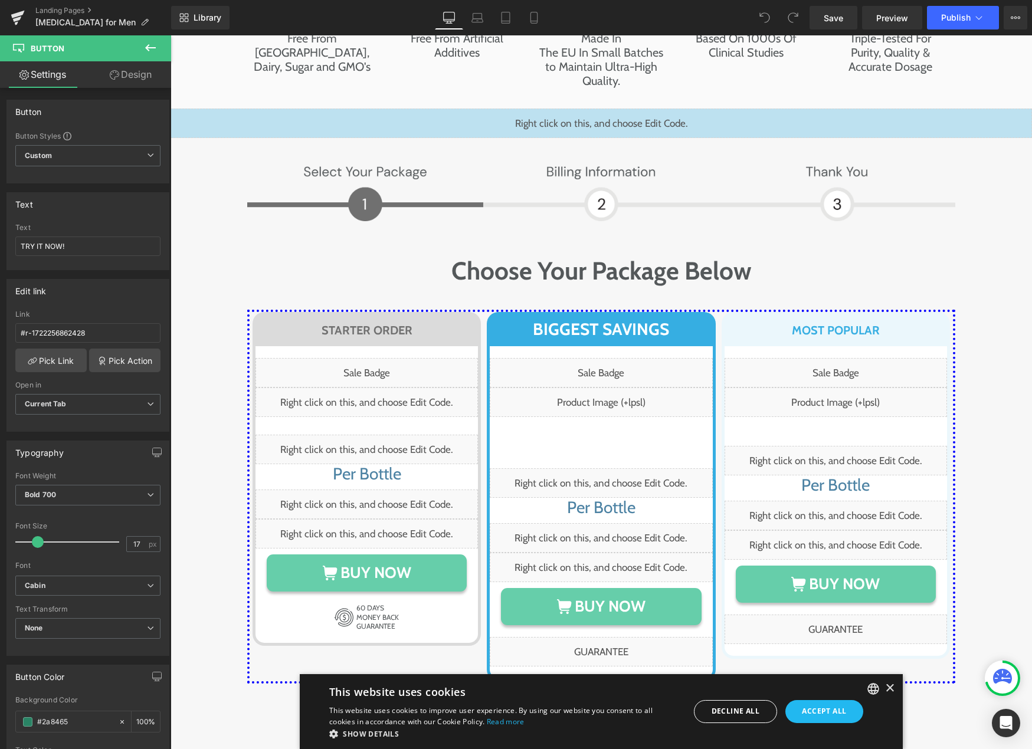
scroll to position [5800, 0]
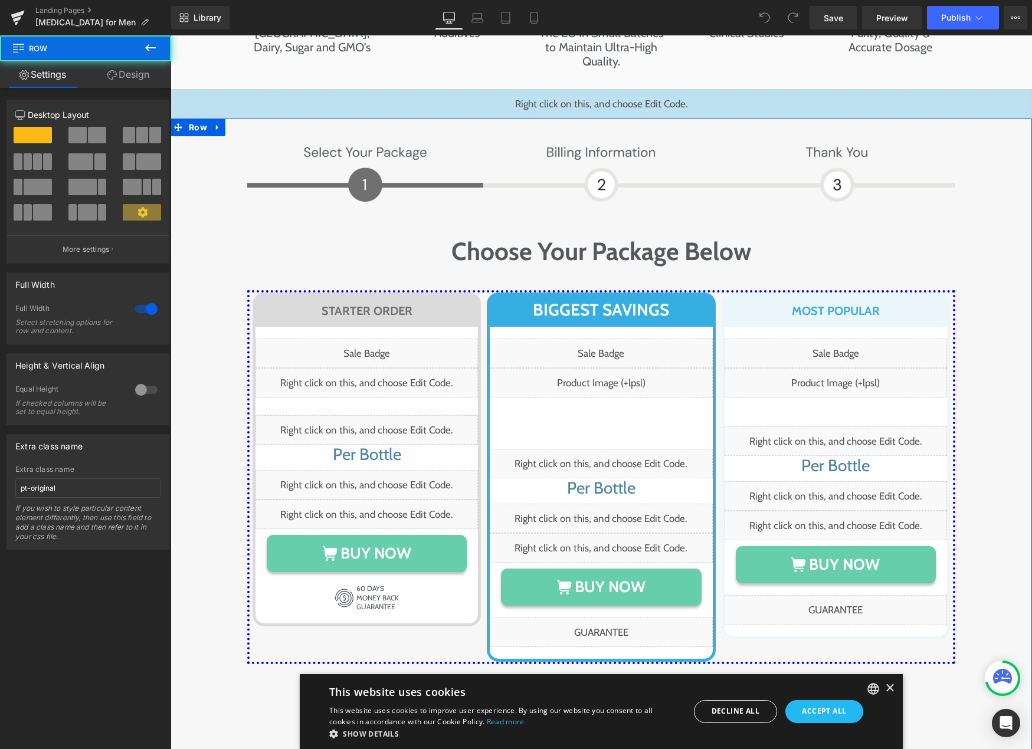
click at [207, 368] on div "Image Image Row Choose Your Package Below Heading Row STARTER ORDER Heading Row…" at bounding box center [601, 452] width 838 height 626
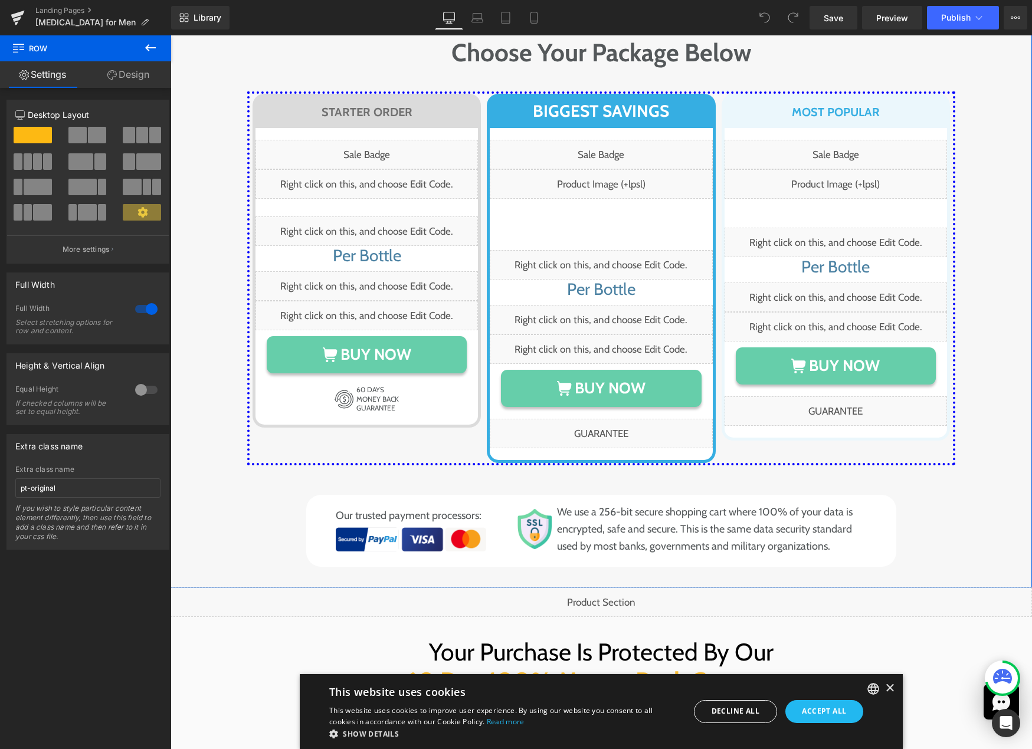
scroll to position [6095, 0]
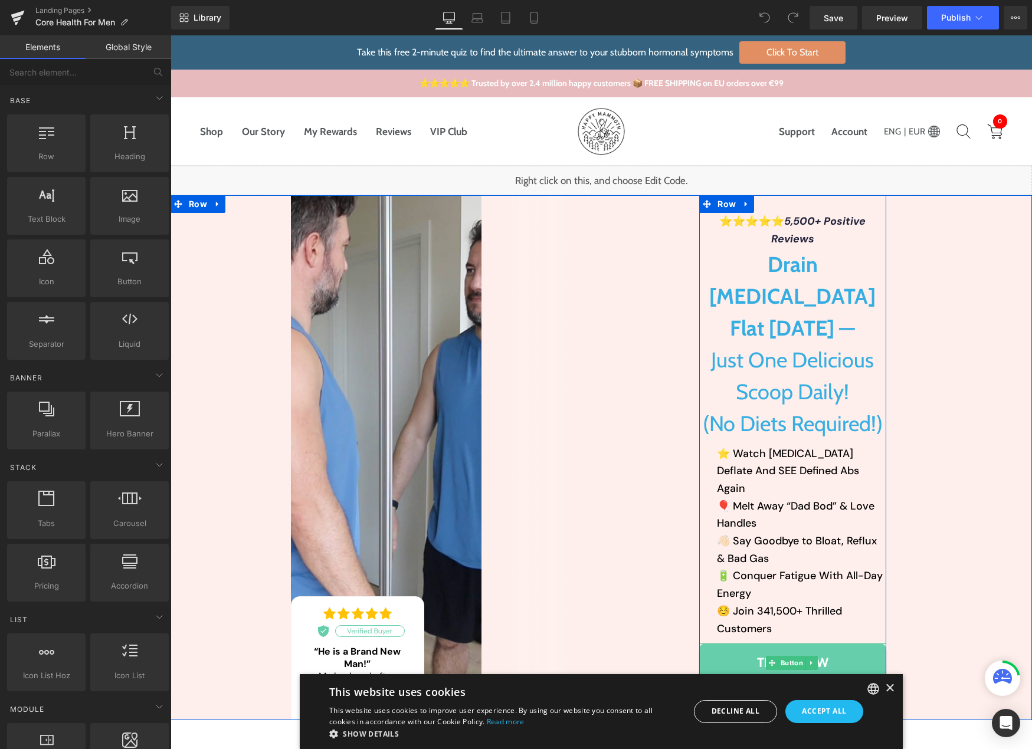
click at [736, 644] on link "TRY IT NOW" at bounding box center [792, 663] width 186 height 39
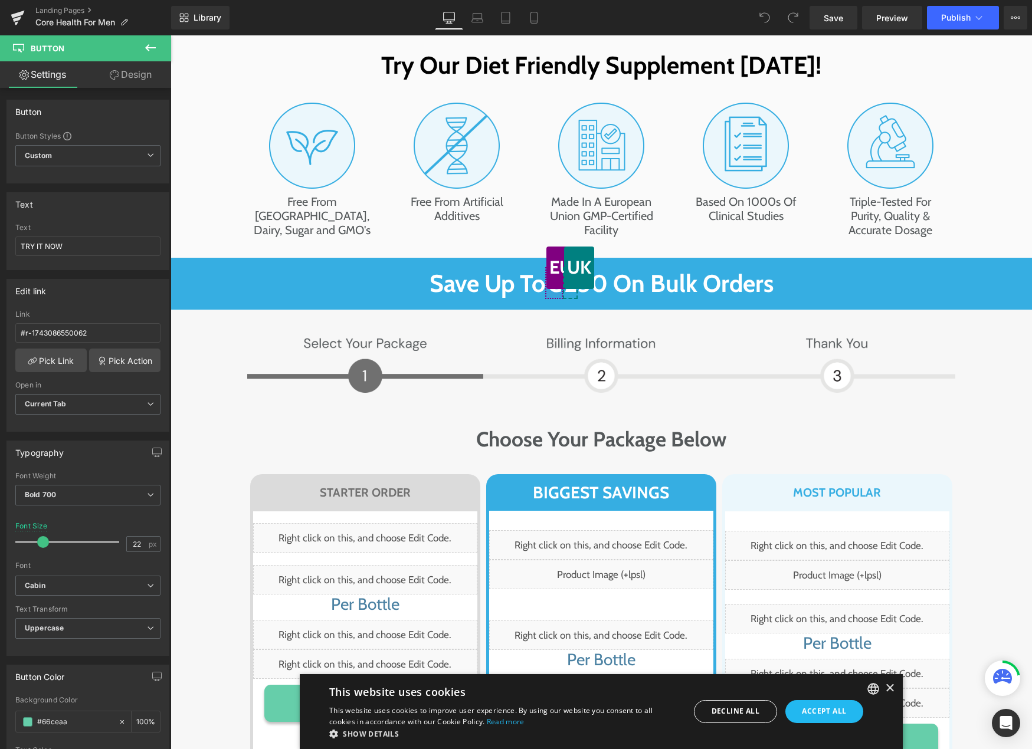
scroll to position [6654, 0]
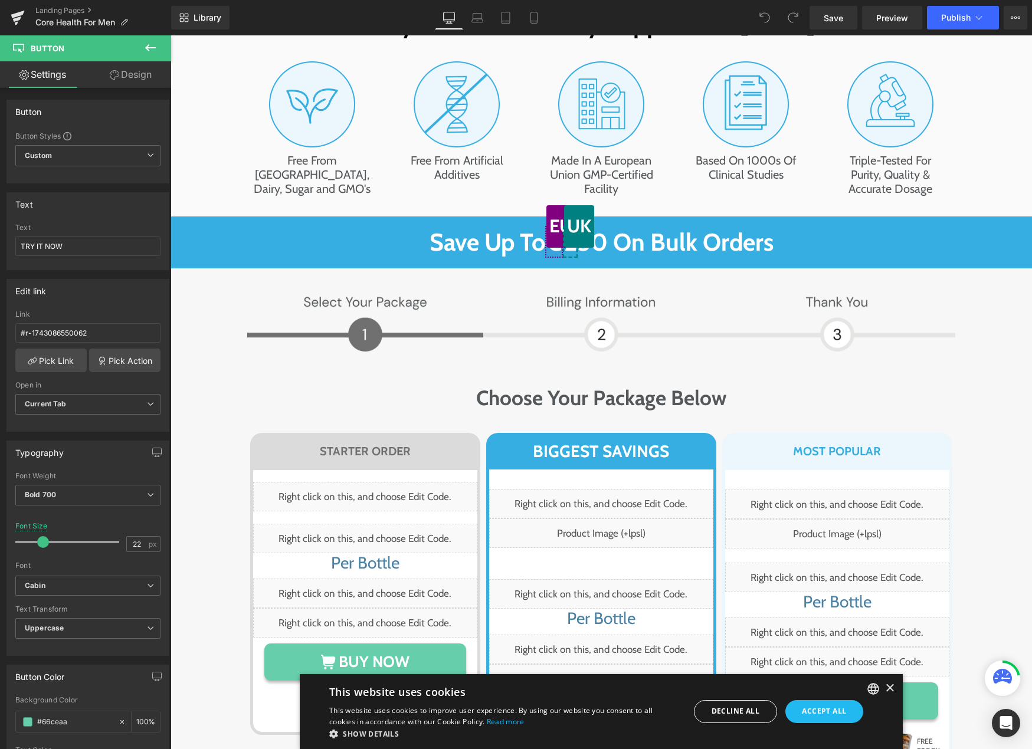
click at [196, 440] on div "Image Image Row Choose Your Package Below Heading Row STARTER ORDER Heading Row…" at bounding box center [601, 591] width 838 height 604
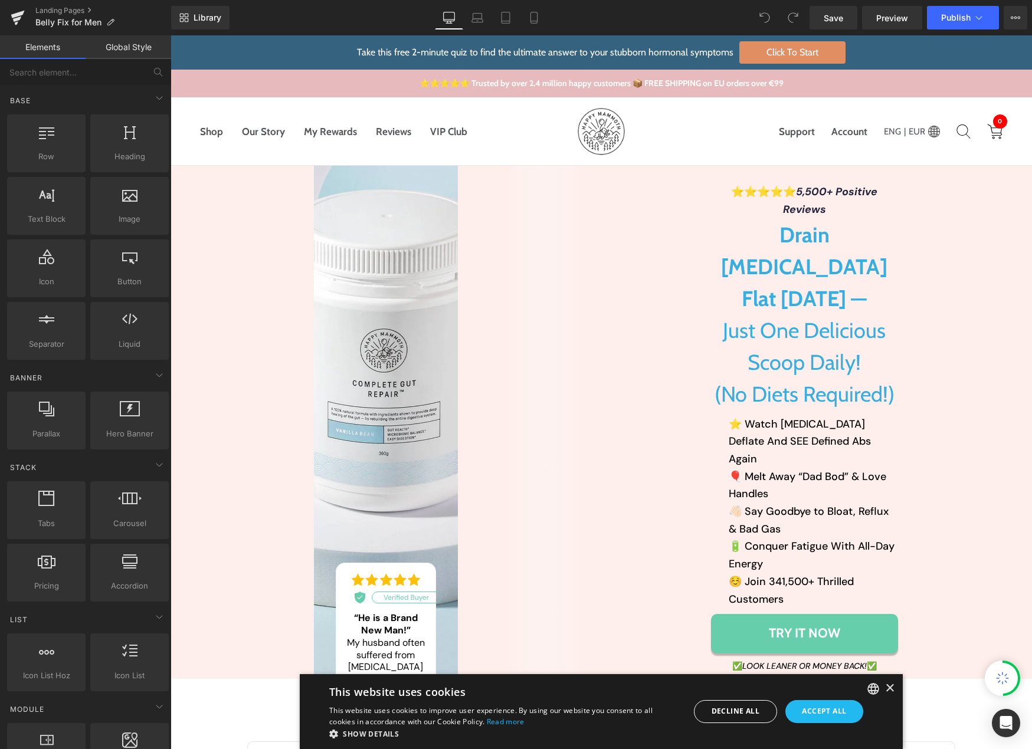
click at [750, 614] on link "TRY IT NOW" at bounding box center [804, 633] width 186 height 39
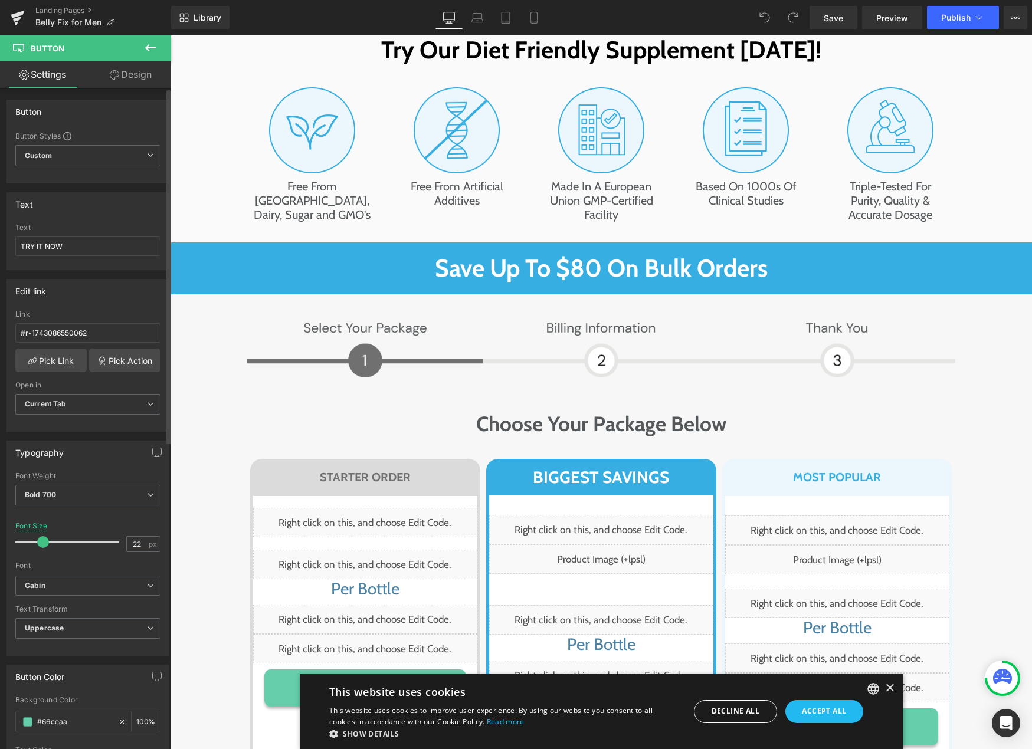
scroll to position [6613, 0]
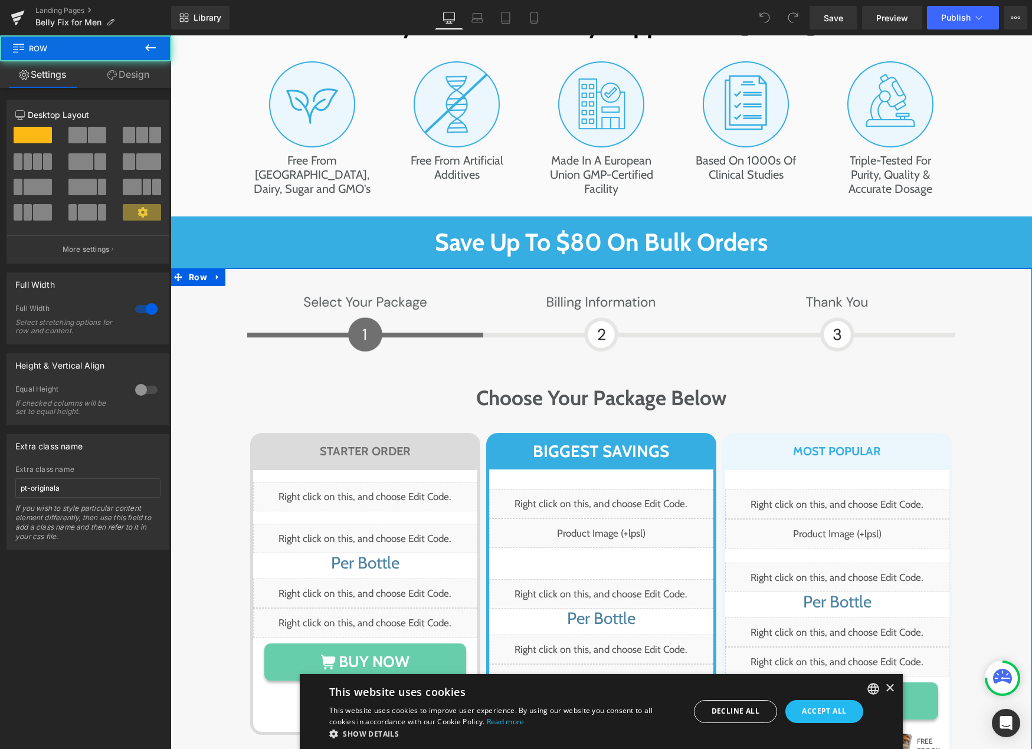
click at [198, 457] on div "Image Image Row Choose Your Package Below Heading Row STARTER ORDER Heading Row…" at bounding box center [601, 591] width 838 height 604
click at [119, 485] on input "pt-originala" at bounding box center [87, 487] width 145 height 19
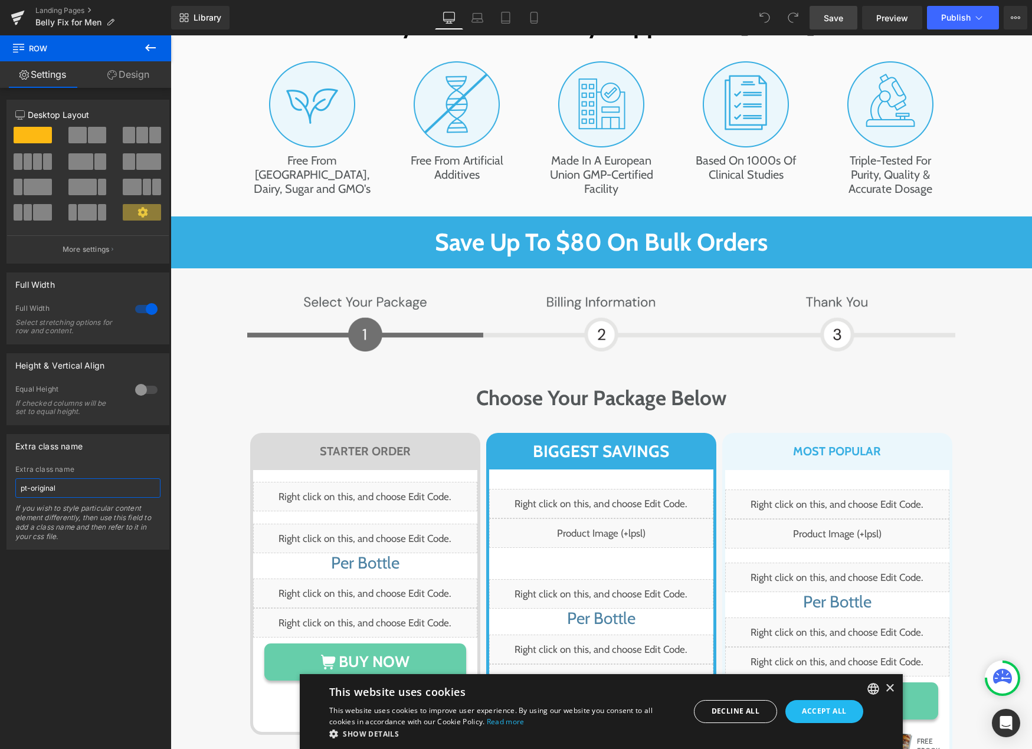
type input "pt-original"
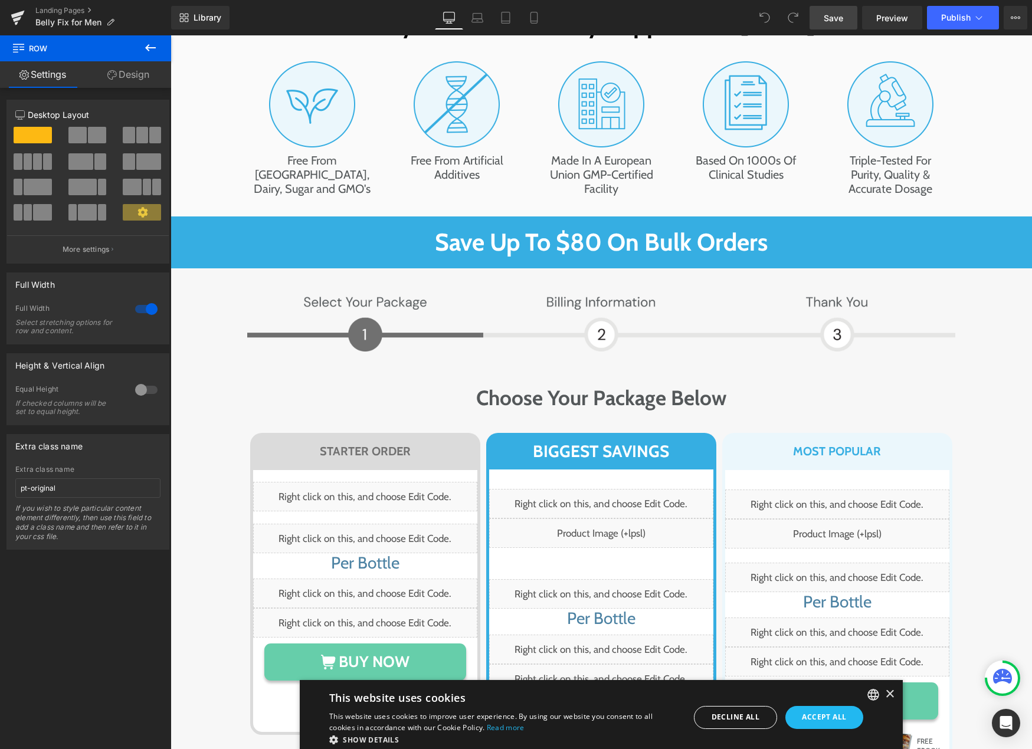
click at [846, 22] on link "Save" at bounding box center [833, 18] width 48 height 24
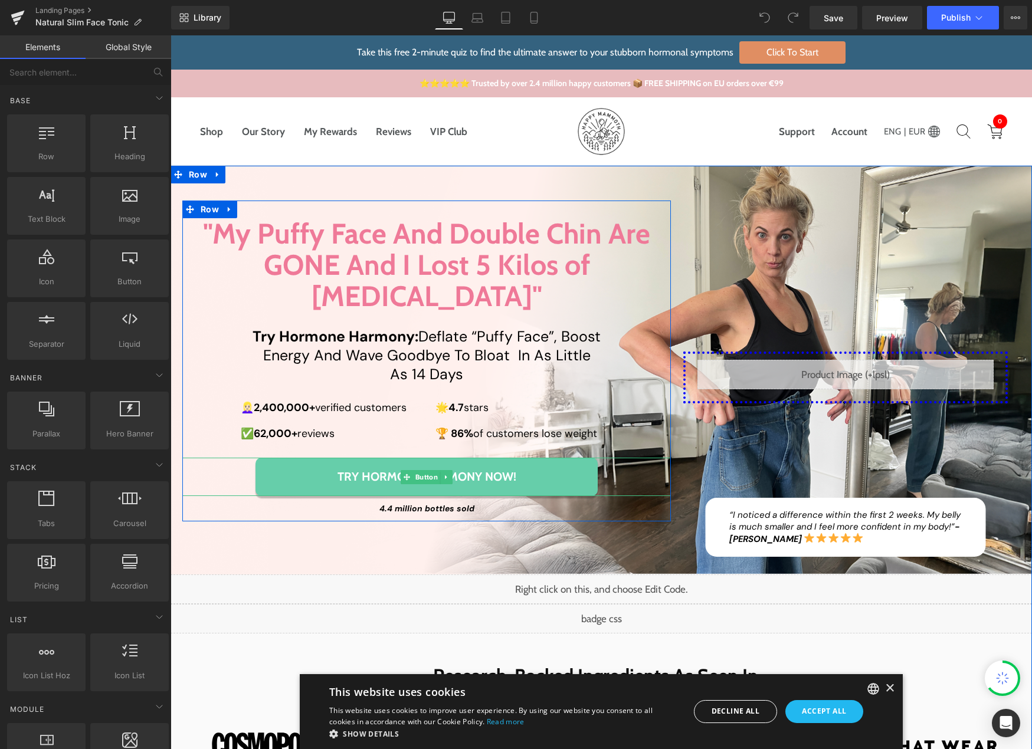
drag, startPoint x: 298, startPoint y: 441, endPoint x: 274, endPoint y: 41, distance: 400.8
click at [298, 458] on link "Try Hormone Harmony Now!" at bounding box center [426, 477] width 342 height 38
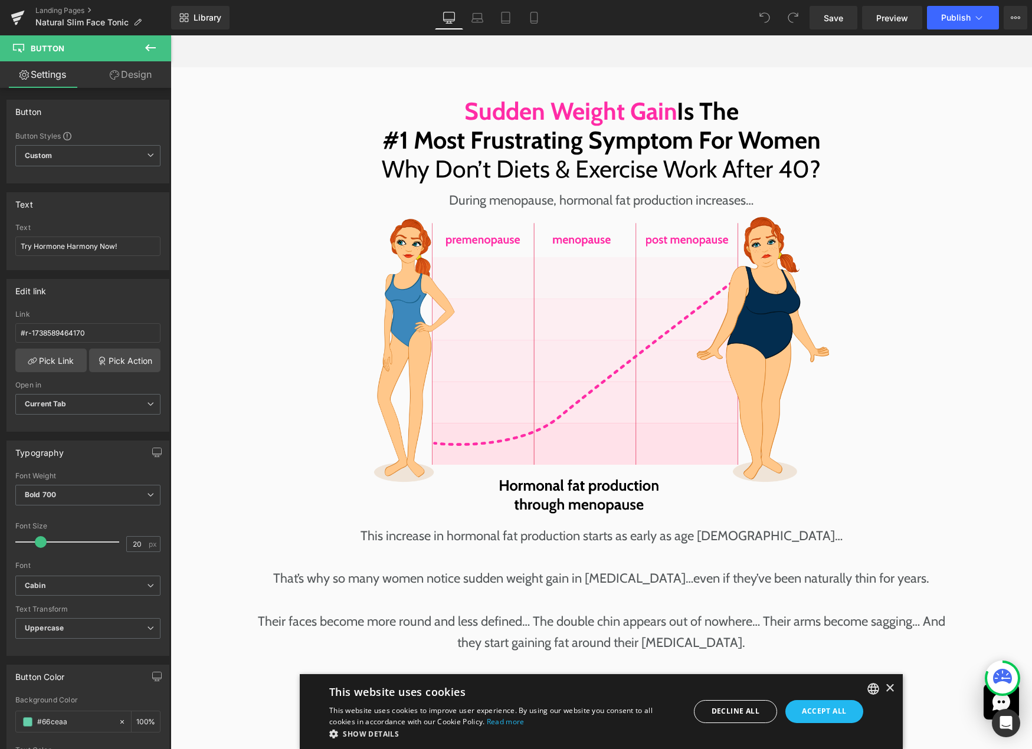
scroll to position [6088, 0]
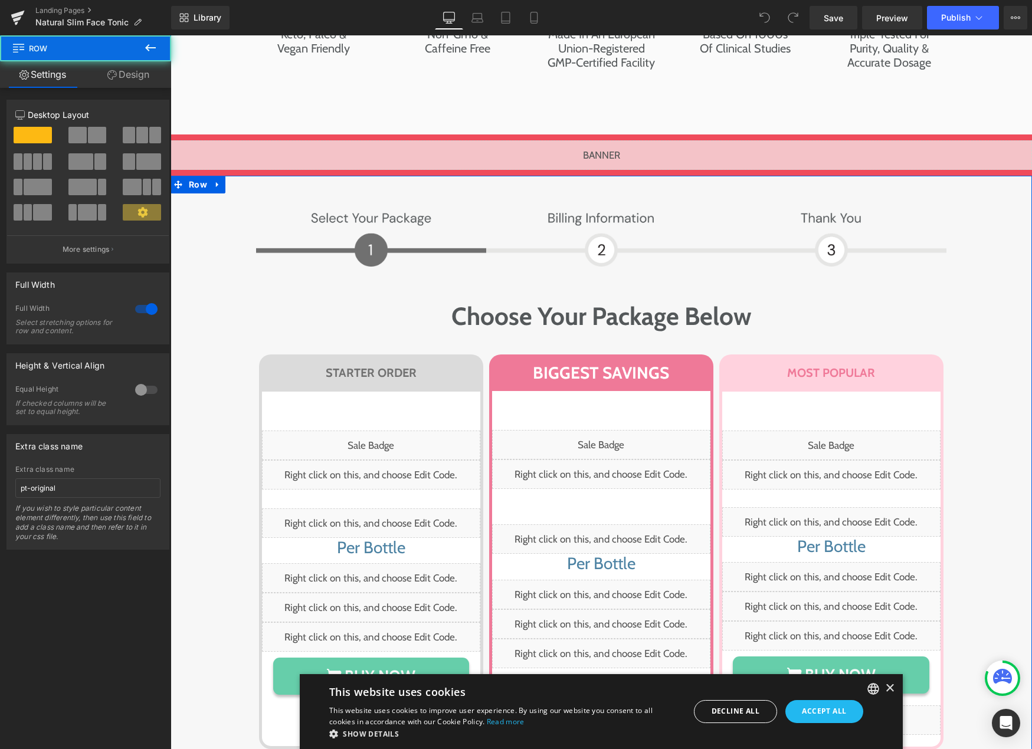
click at [225, 283] on div "Image Image Row Choose Your Package Below Heading STARTER ORDER Heading Row Liq…" at bounding box center [601, 536] width 861 height 663
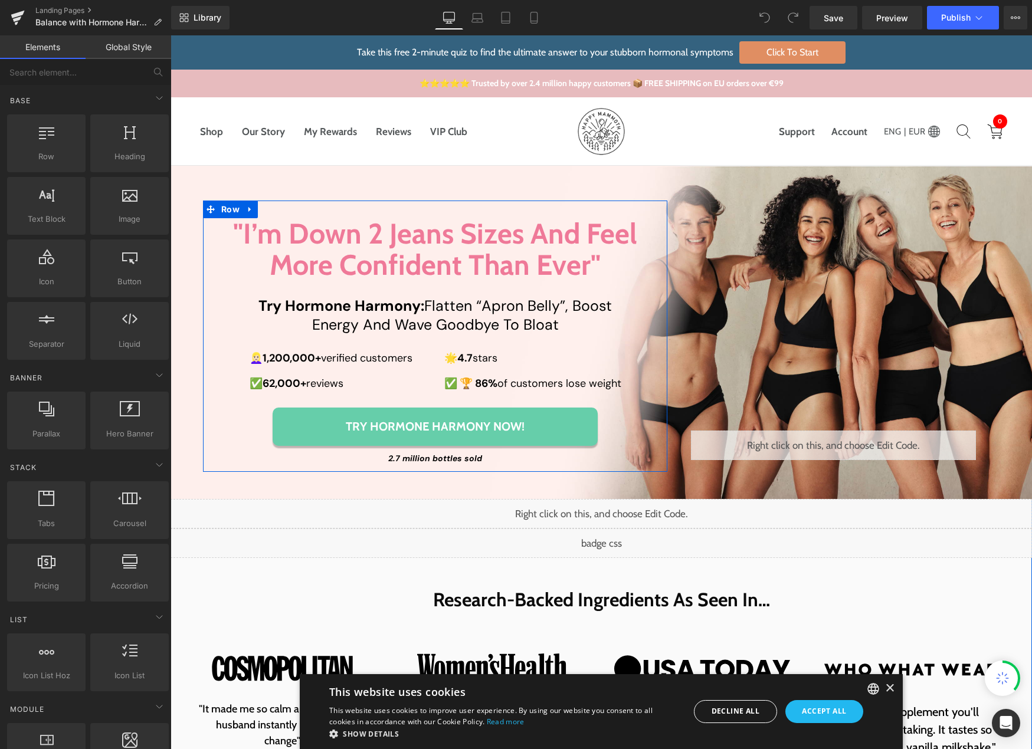
click at [314, 442] on link "Try Hormone Harmony Now!" at bounding box center [435, 427] width 325 height 38
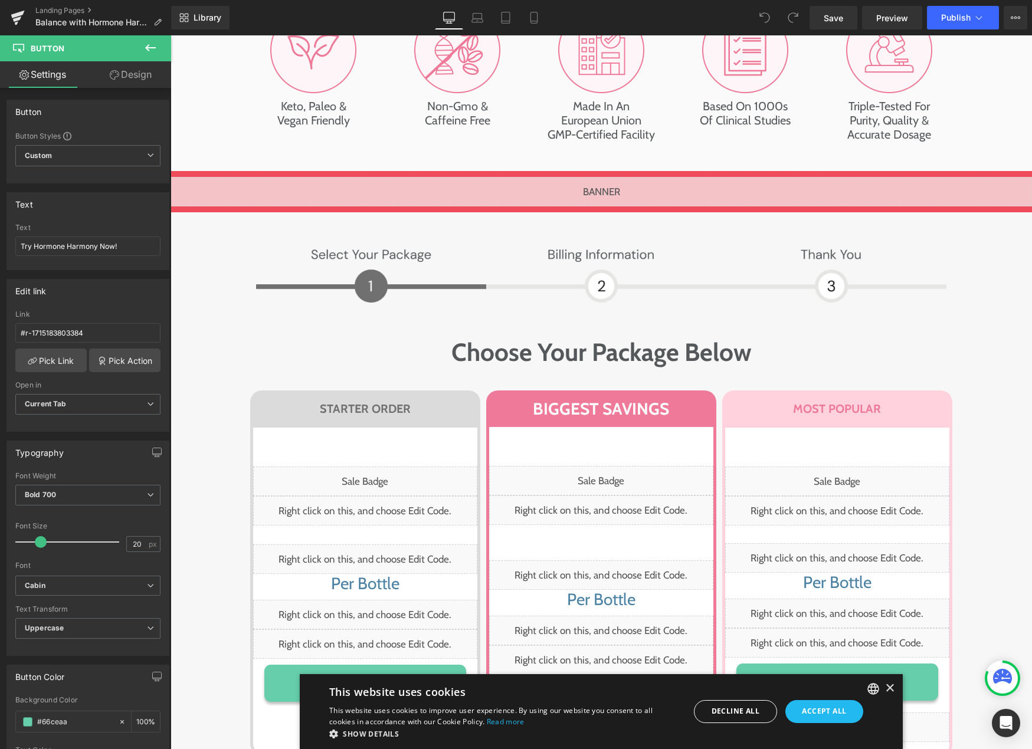
scroll to position [5553, 0]
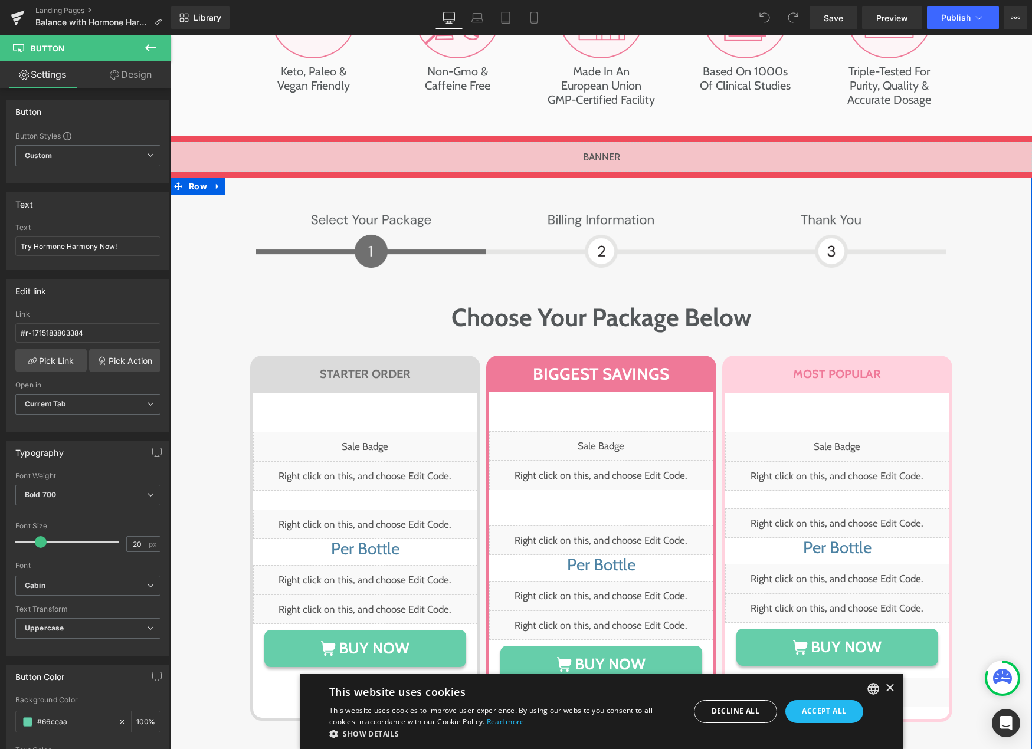
click at [192, 462] on div "Image Image Row Choose Your Package Below Heading Row STARTER ORDER Heading Row…" at bounding box center [601, 524] width 861 height 634
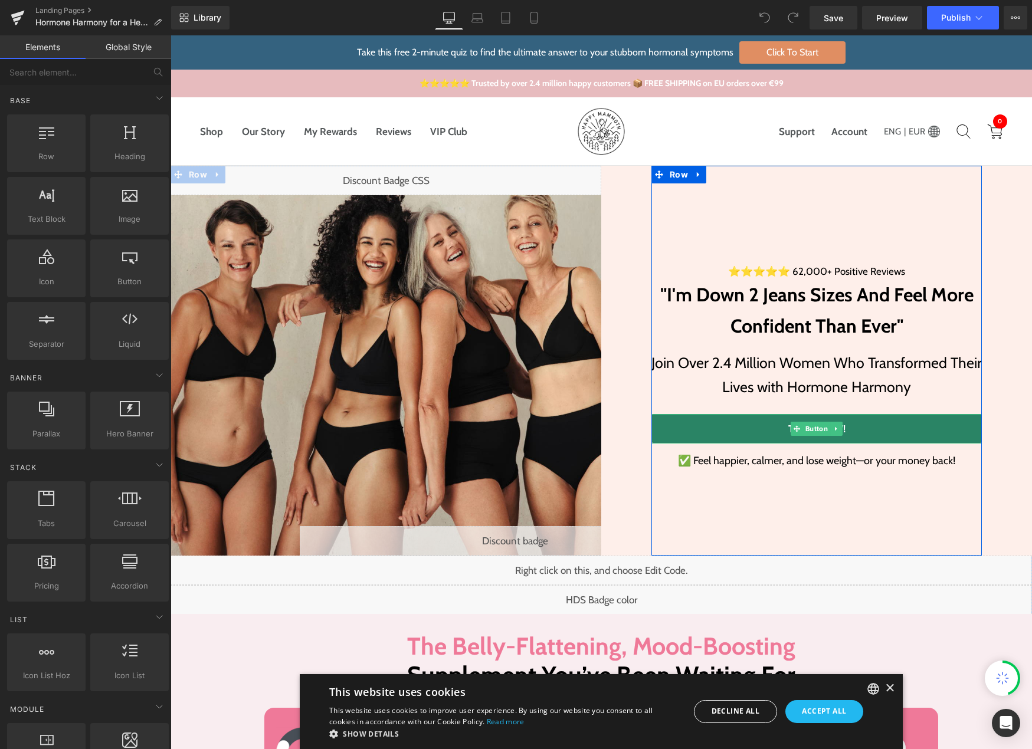
drag, startPoint x: 674, startPoint y: 422, endPoint x: 657, endPoint y: 422, distance: 16.5
click at [674, 422] on link "TRY IT NOW!" at bounding box center [816, 429] width 330 height 30
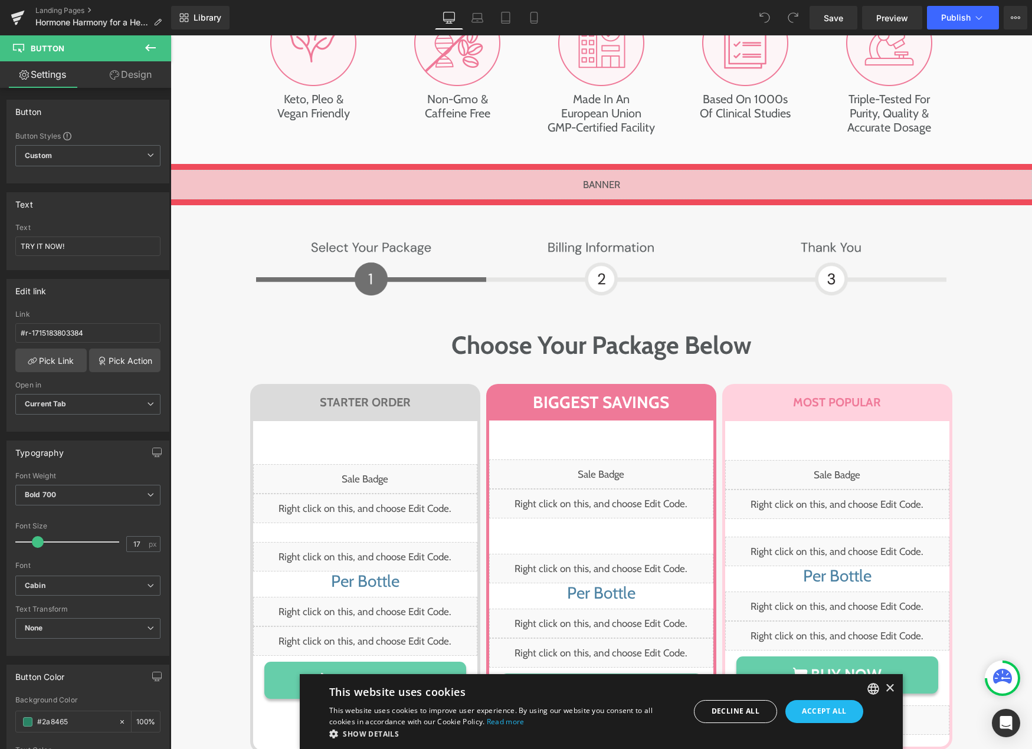
scroll to position [5636, 0]
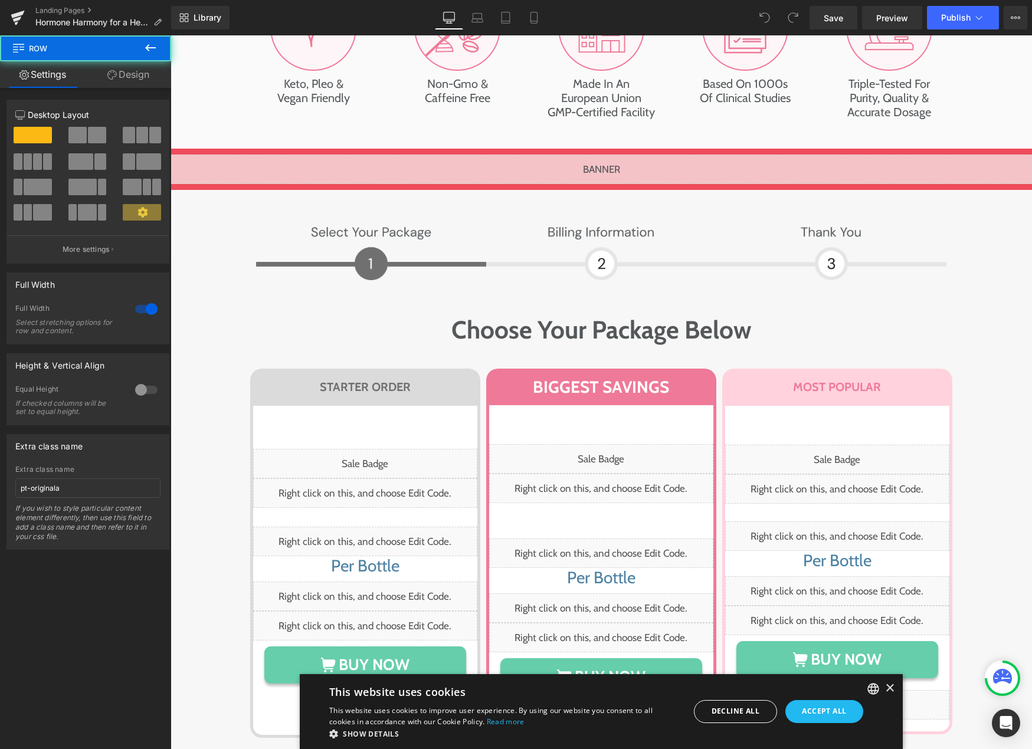
click at [198, 394] on div "Image Image Row Choose Your Package Below Heading Row STARTER ORDER Heading Row…" at bounding box center [601, 536] width 861 height 634
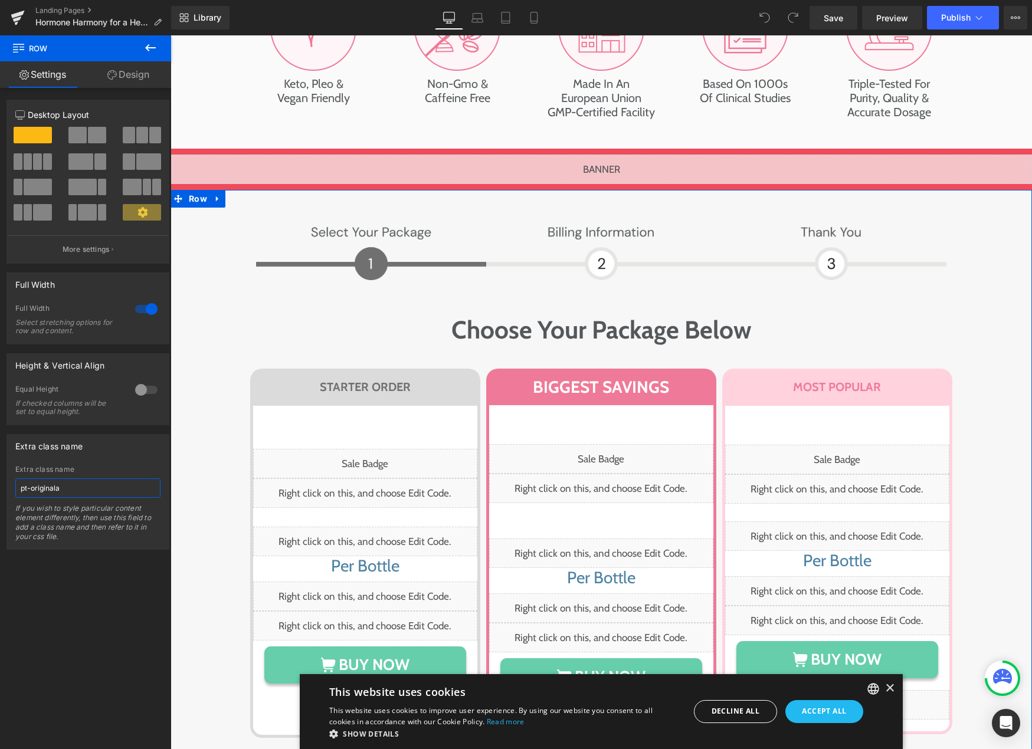
click at [108, 482] on input "pt-originala" at bounding box center [87, 487] width 145 height 19
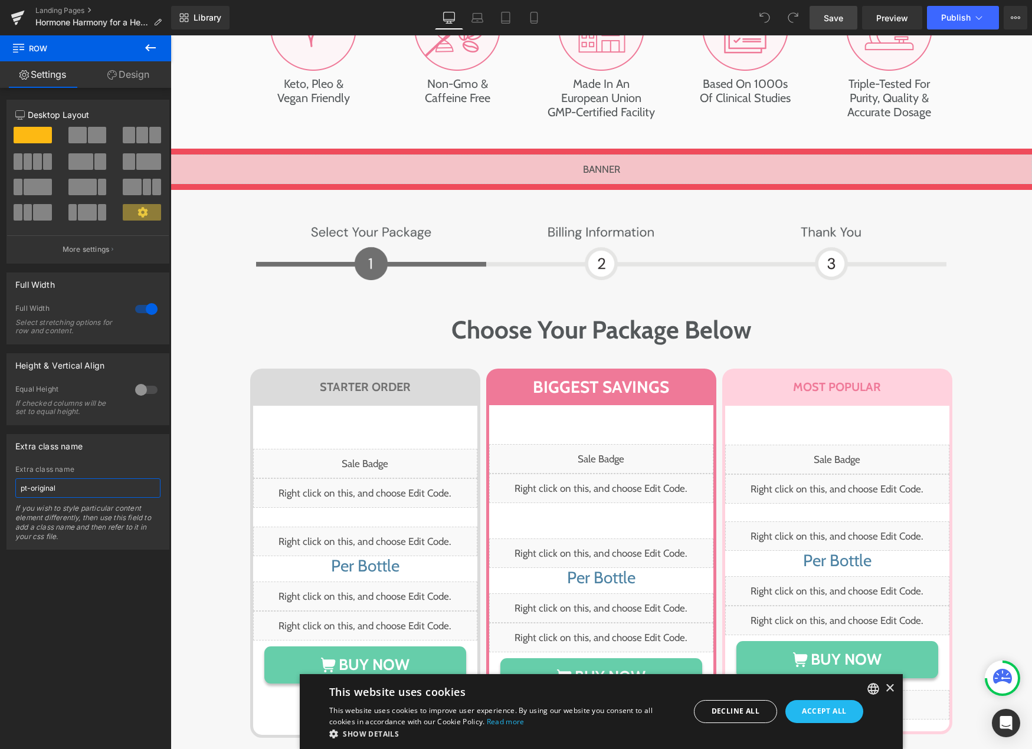
type input "pt-original"
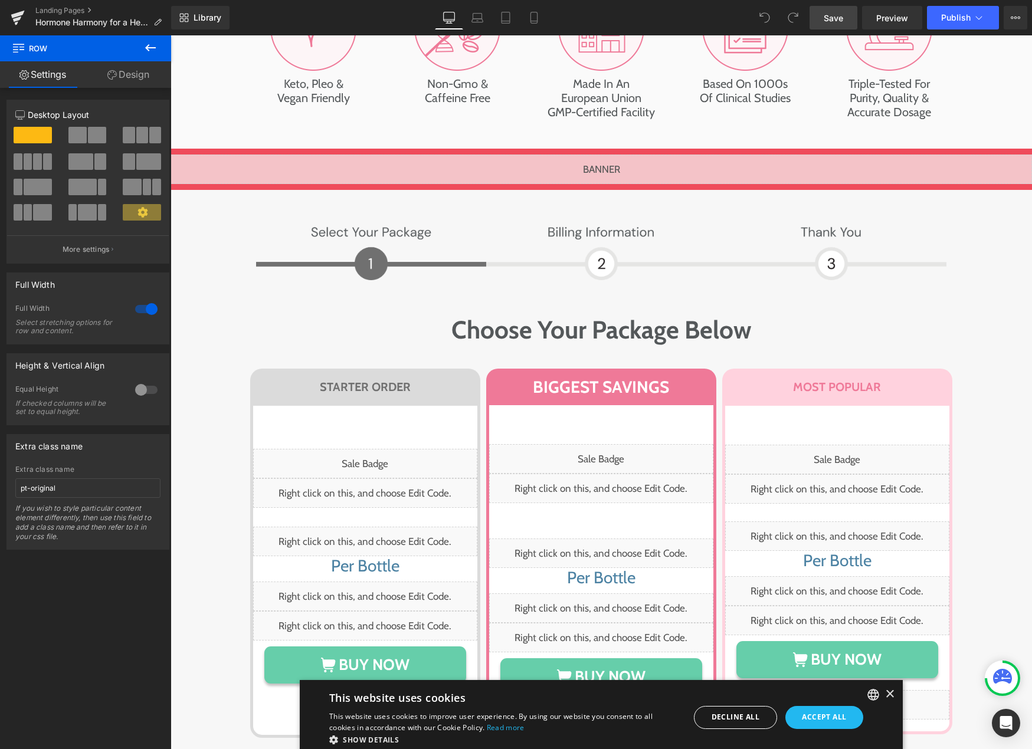
click at [840, 13] on span "Save" at bounding box center [833, 18] width 19 height 12
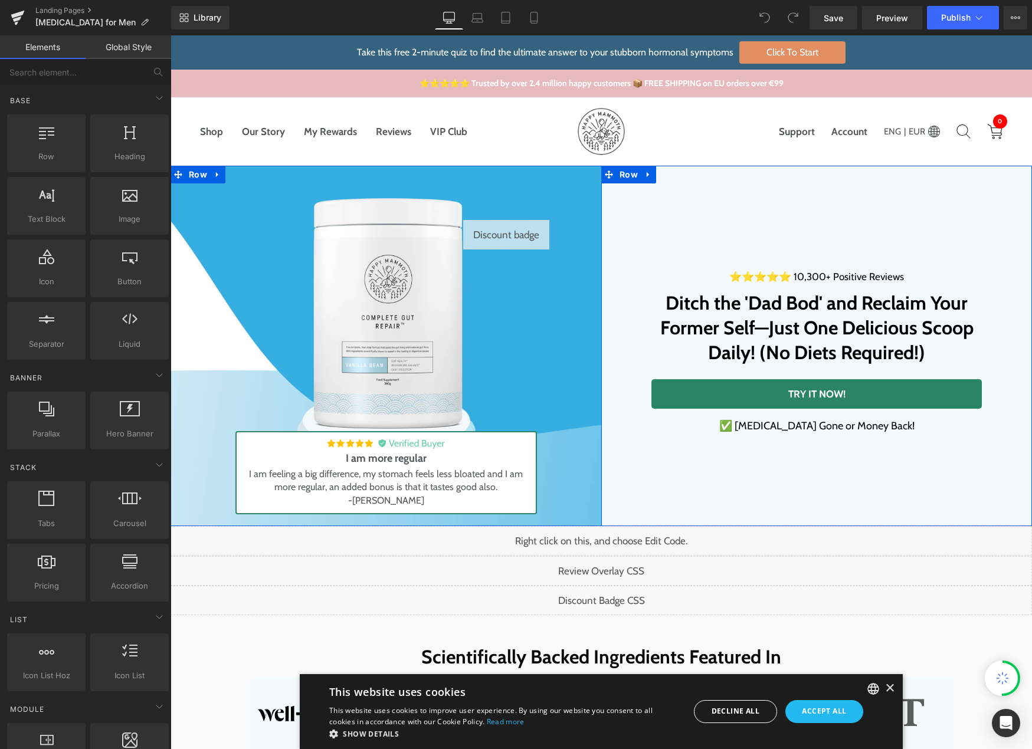
click at [671, 389] on link "TRY IT NOW!" at bounding box center [816, 394] width 330 height 30
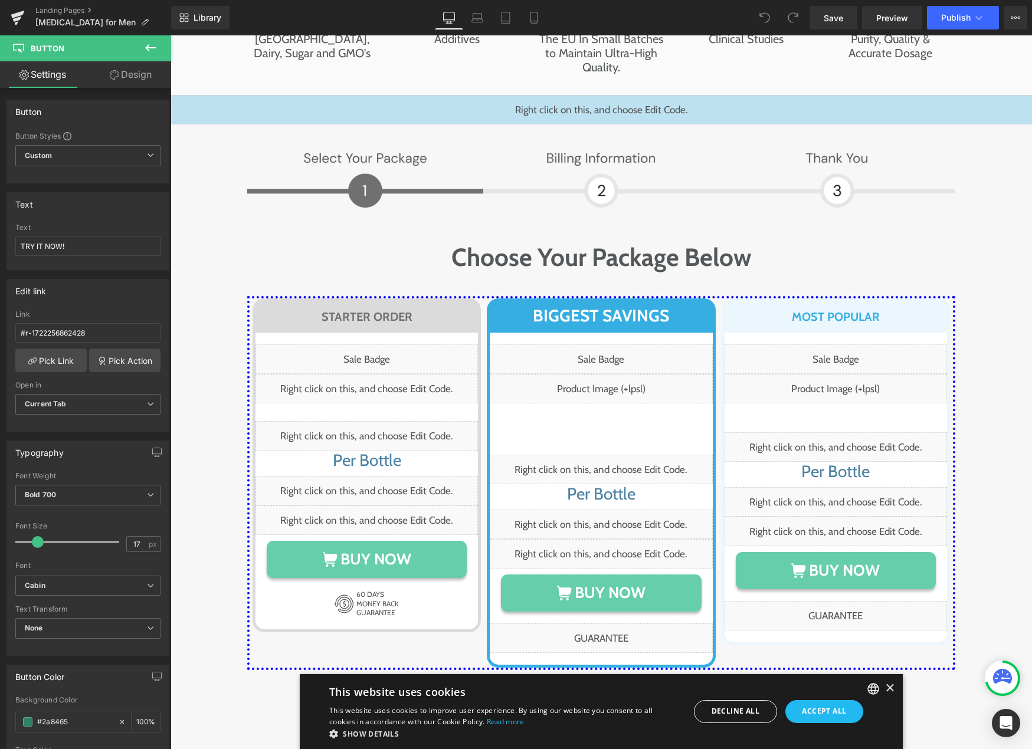
scroll to position [5800, 0]
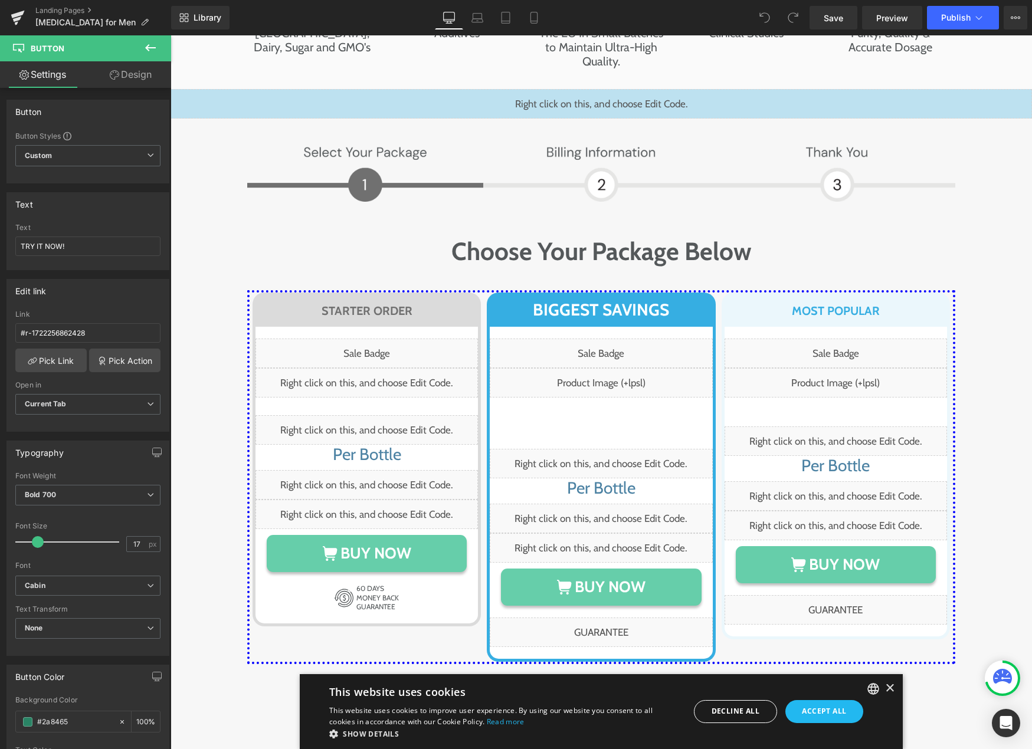
click at [204, 414] on div "Image Image Row Choose Your Package Below Heading Row STARTER ORDER Heading Row…" at bounding box center [601, 452] width 838 height 626
